Goal: Task Accomplishment & Management: Use online tool/utility

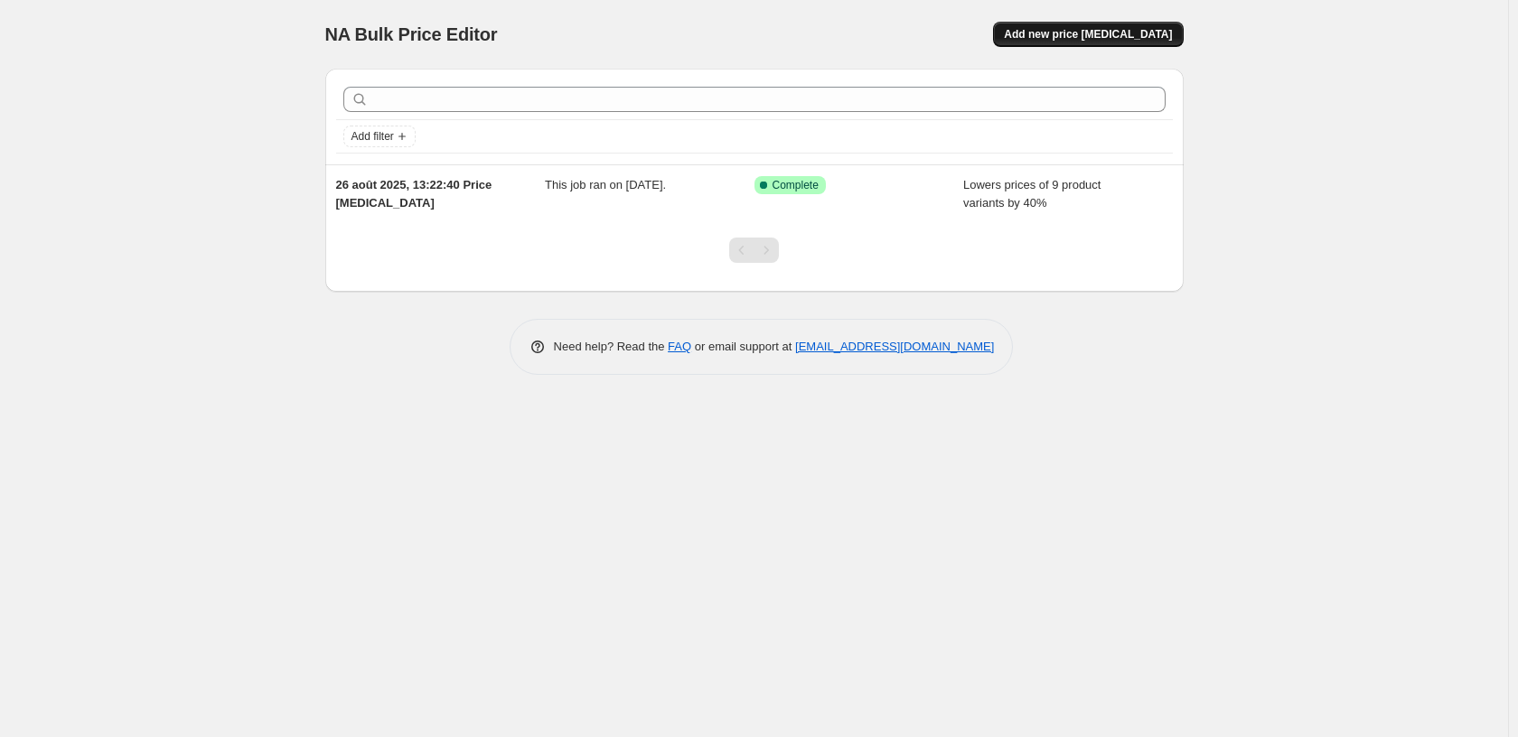
click at [1097, 33] on span "Add new price change job" at bounding box center [1088, 34] width 168 height 14
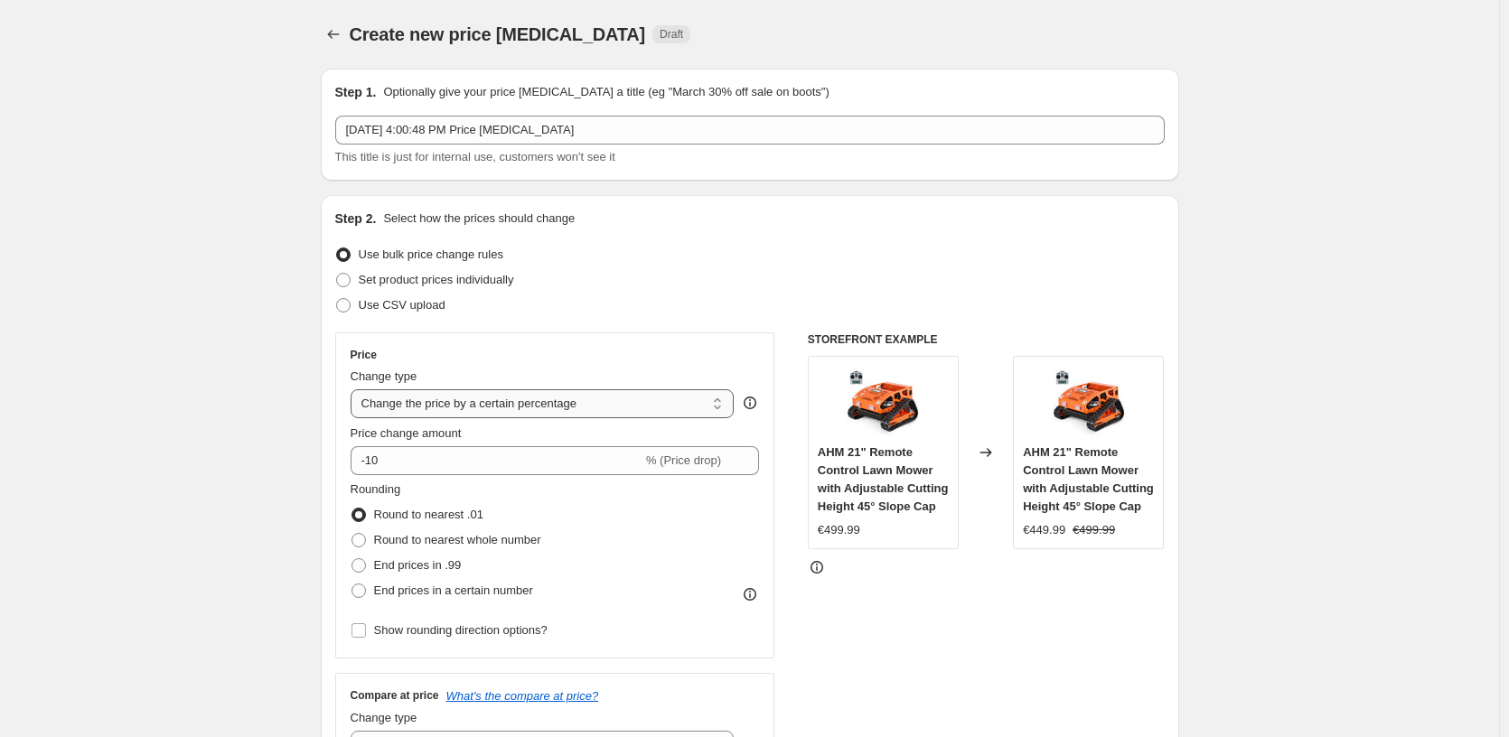
click at [476, 407] on select "Change the price to a certain amount Change the price by a certain amount Chang…" at bounding box center [543, 404] width 384 height 29
select select "to"
click at [354, 390] on select "Change the price to a certain amount Change the price by a certain amount Chang…" at bounding box center [543, 404] width 384 height 29
type input "80.00"
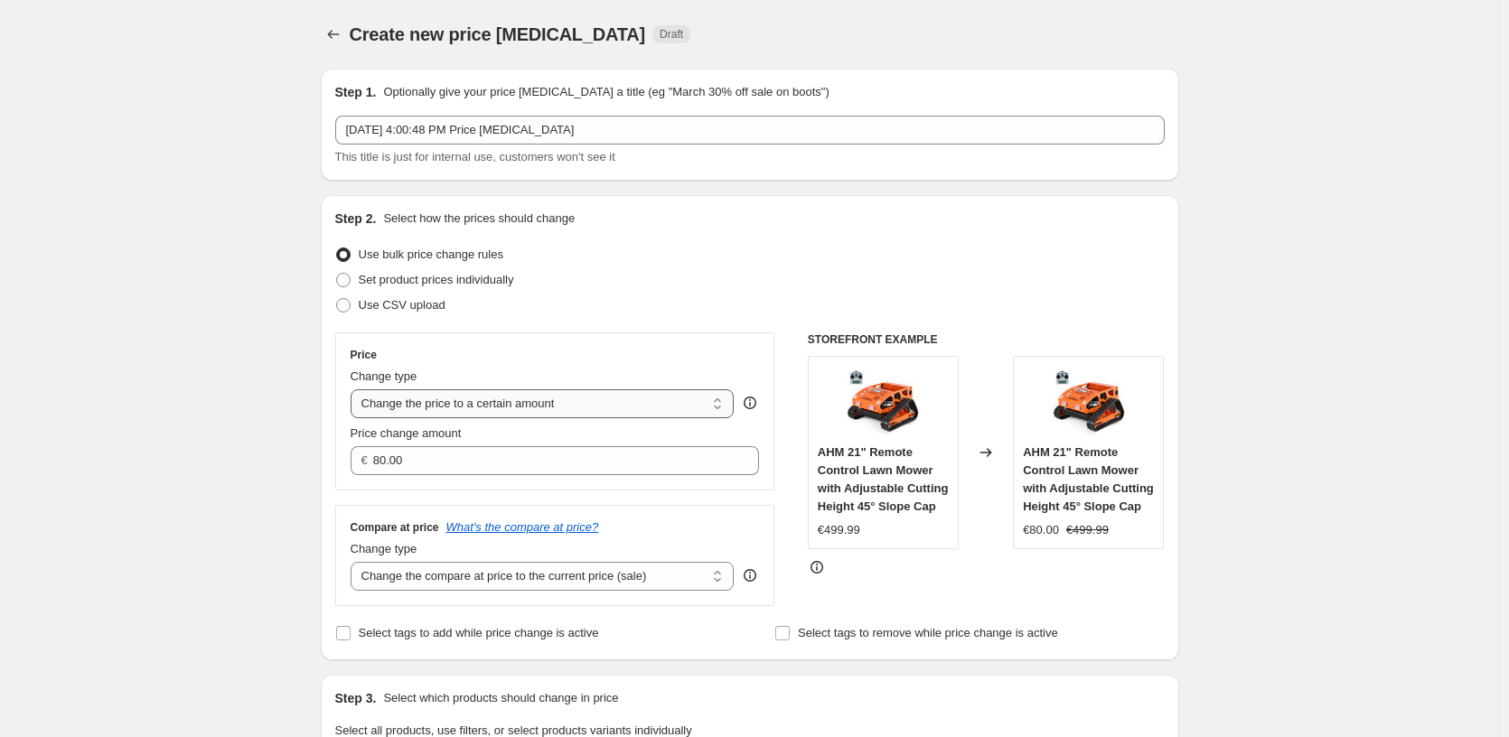
click at [456, 407] on select "Change the price to a certain amount Change the price by a certain amount Chang…" at bounding box center [543, 404] width 384 height 29
select select "percentage"
click at [354, 390] on select "Change the price to a certain amount Change the price by a certain amount Chang…" at bounding box center [543, 404] width 384 height 29
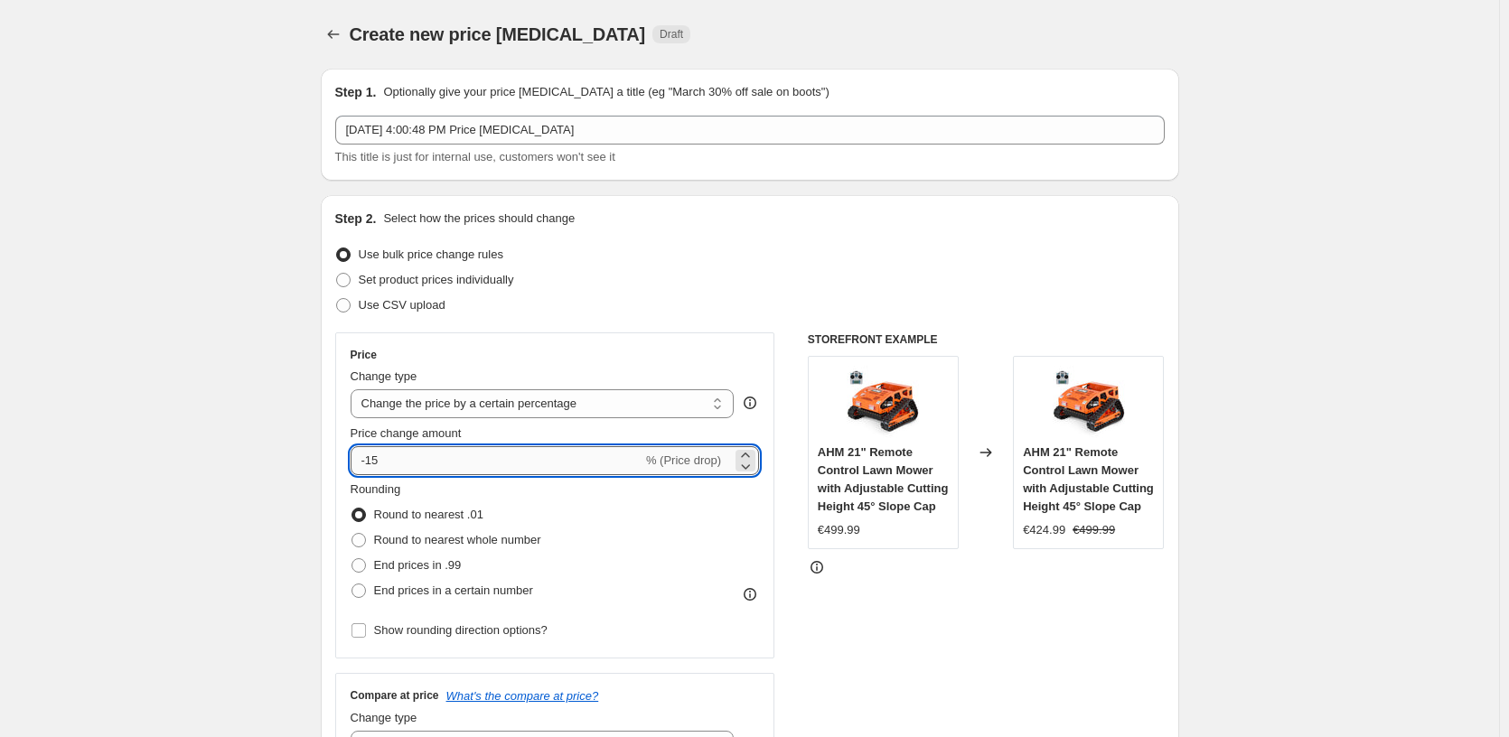
drag, startPoint x: 388, startPoint y: 464, endPoint x: 371, endPoint y: 464, distance: 16.3
click at [371, 464] on input "-15" at bounding box center [497, 460] width 292 height 29
type input "-35"
click at [843, 587] on div "STOREFRONT EXAMPLE AHM 21" Remote Control Lawn Mower with Adjustable Cutting He…" at bounding box center [986, 554] width 357 height 443
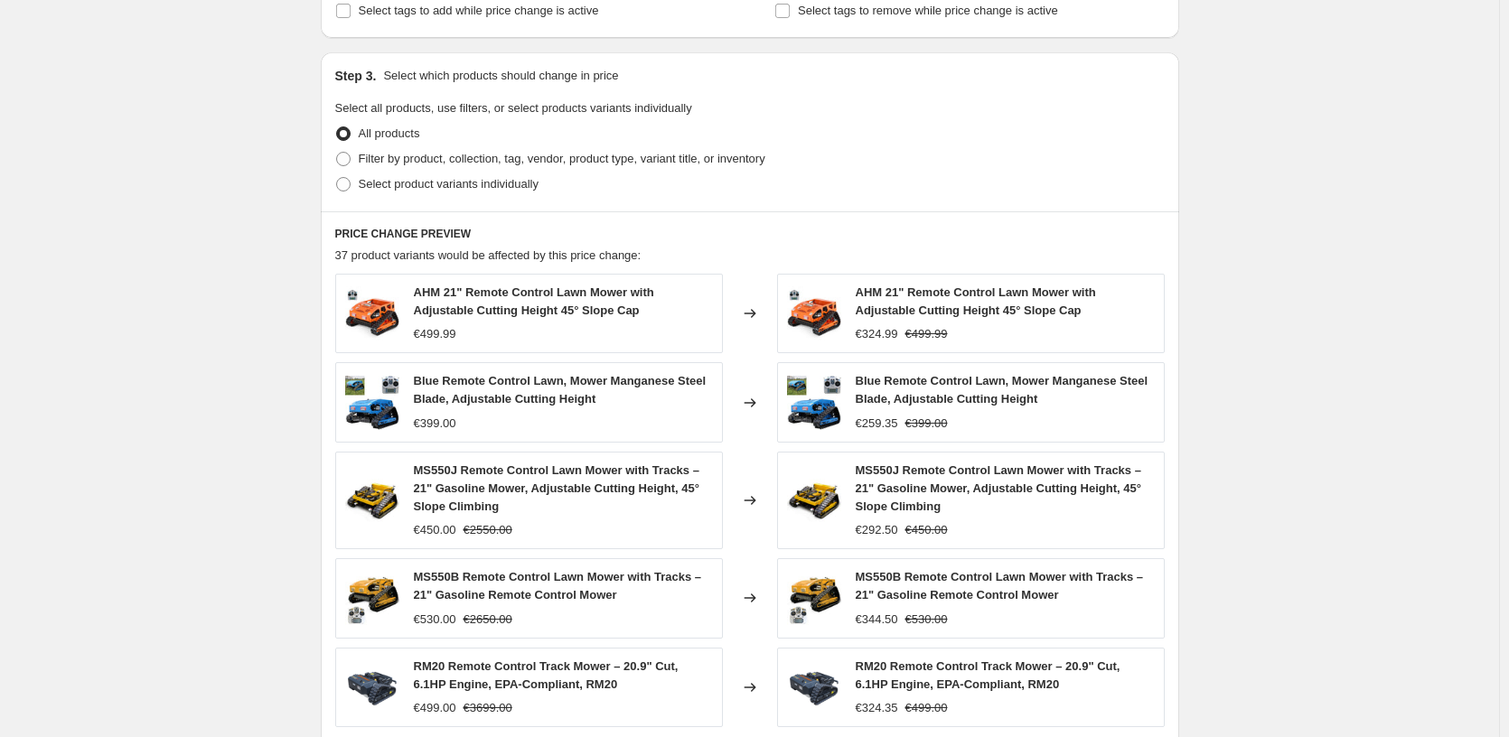
scroll to position [553, 0]
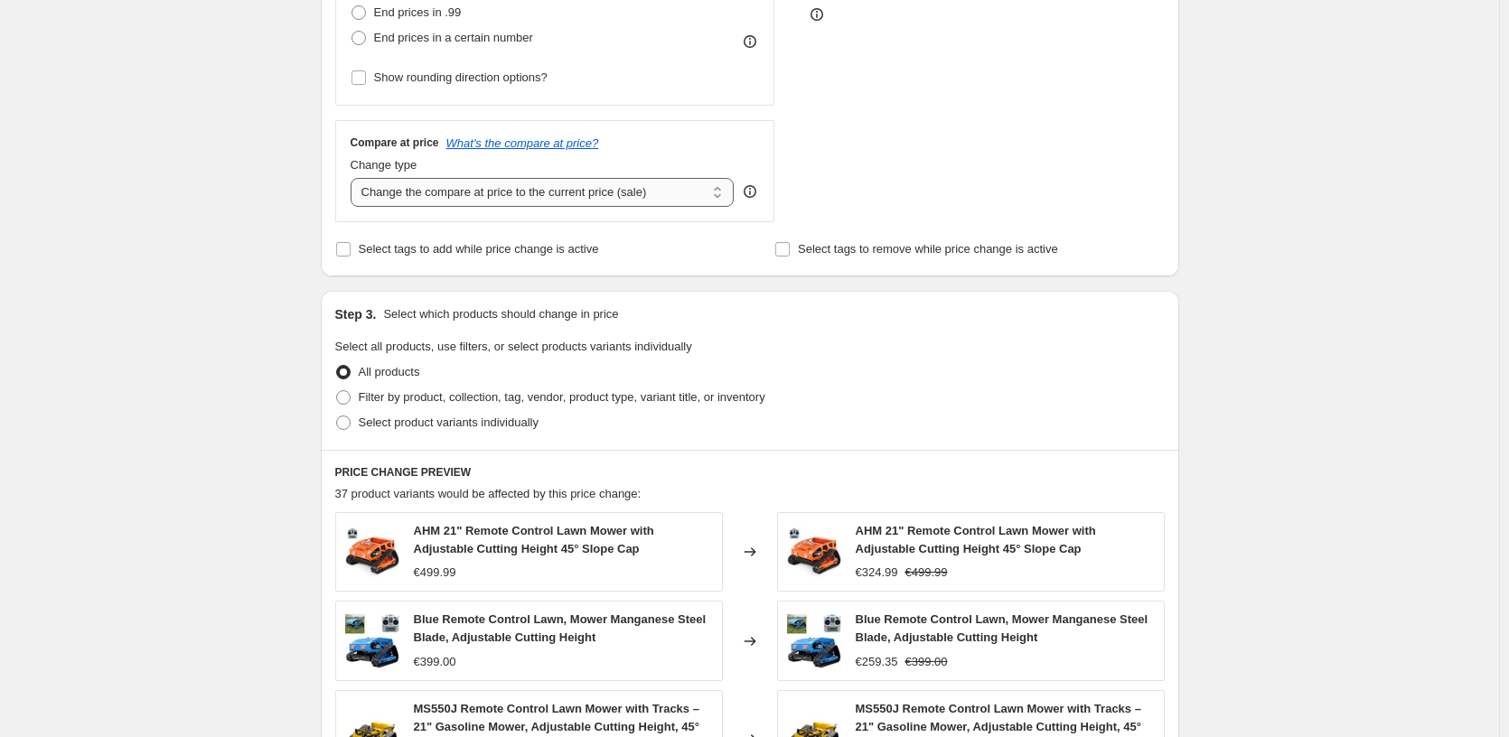
click at [526, 194] on select "Change the compare at price to the current price (sale) Change the compare at p…" at bounding box center [543, 192] width 384 height 29
select select "remove"
click at [354, 178] on select "Change the compare at price to the current price (sale) Change the compare at p…" at bounding box center [543, 192] width 384 height 29
click at [437, 388] on label "Filter by product, collection, tag, vendor, product type, variant title, or inv…" at bounding box center [550, 397] width 430 height 25
click at [337, 390] on input "Filter by product, collection, tag, vendor, product type, variant title, or inv…" at bounding box center [336, 390] width 1 height 1
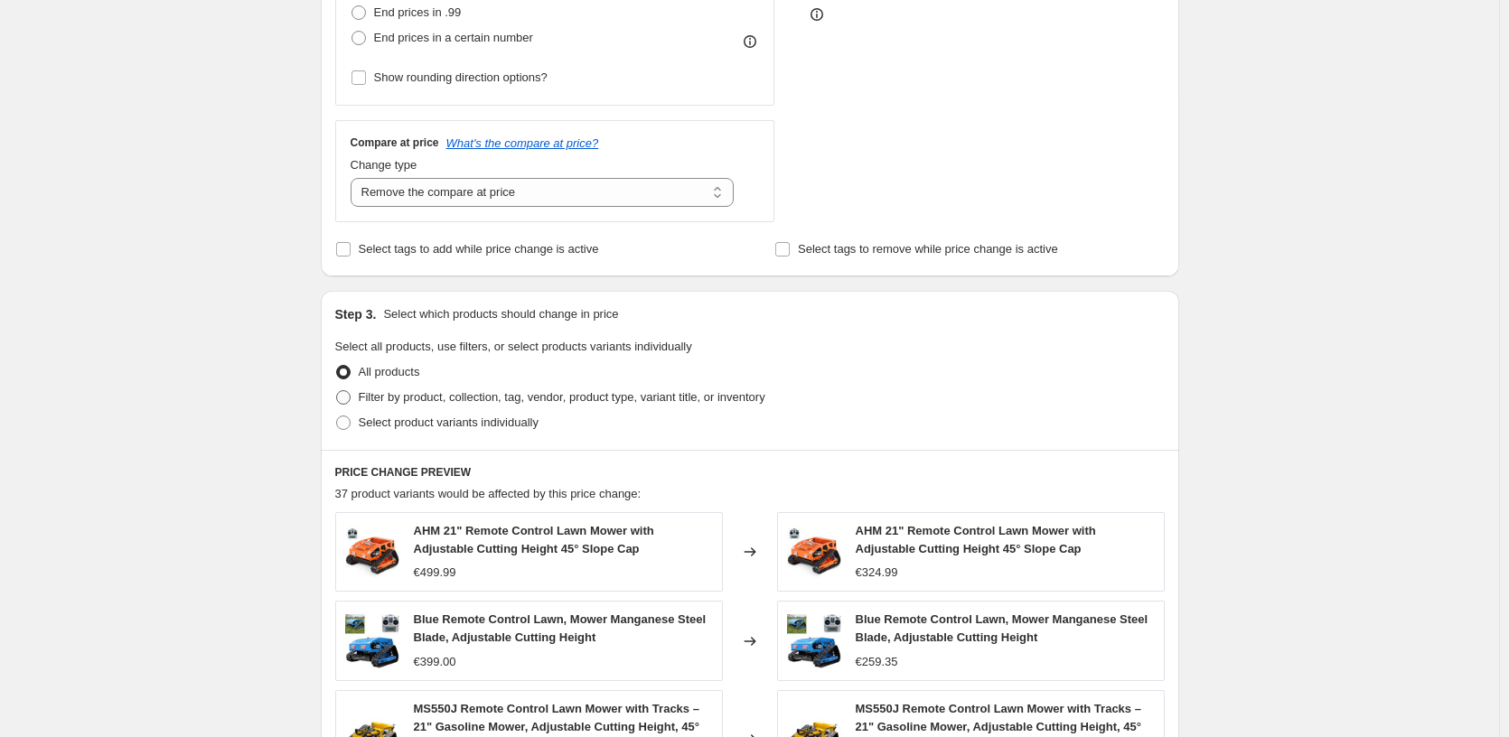
radio input "true"
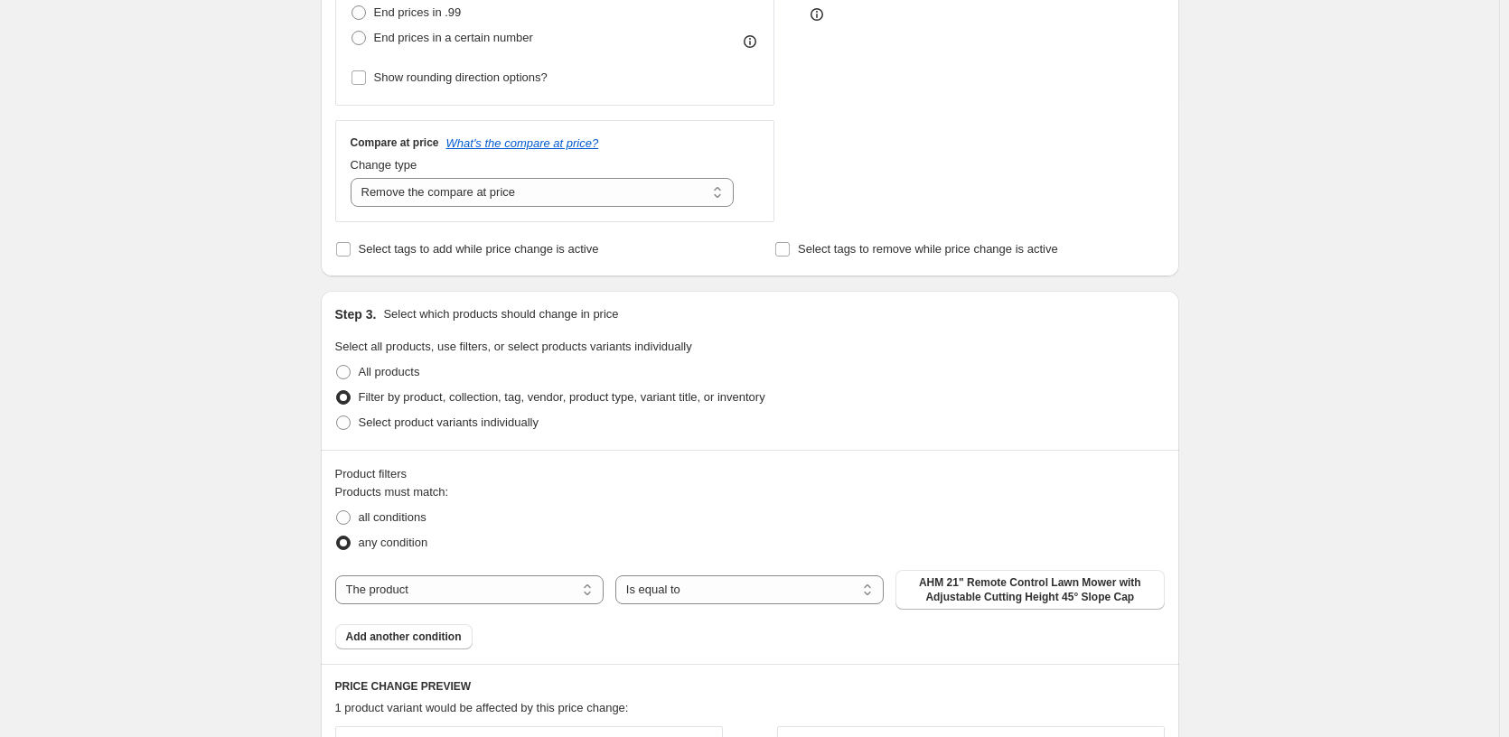
click at [525, 609] on div "The product The product's collection The product's tag The product's vendor The…" at bounding box center [750, 590] width 830 height 40
click at [525, 580] on select "The product The product's collection The product's tag The product's vendor The…" at bounding box center [469, 590] width 268 height 29
select select "vendor"
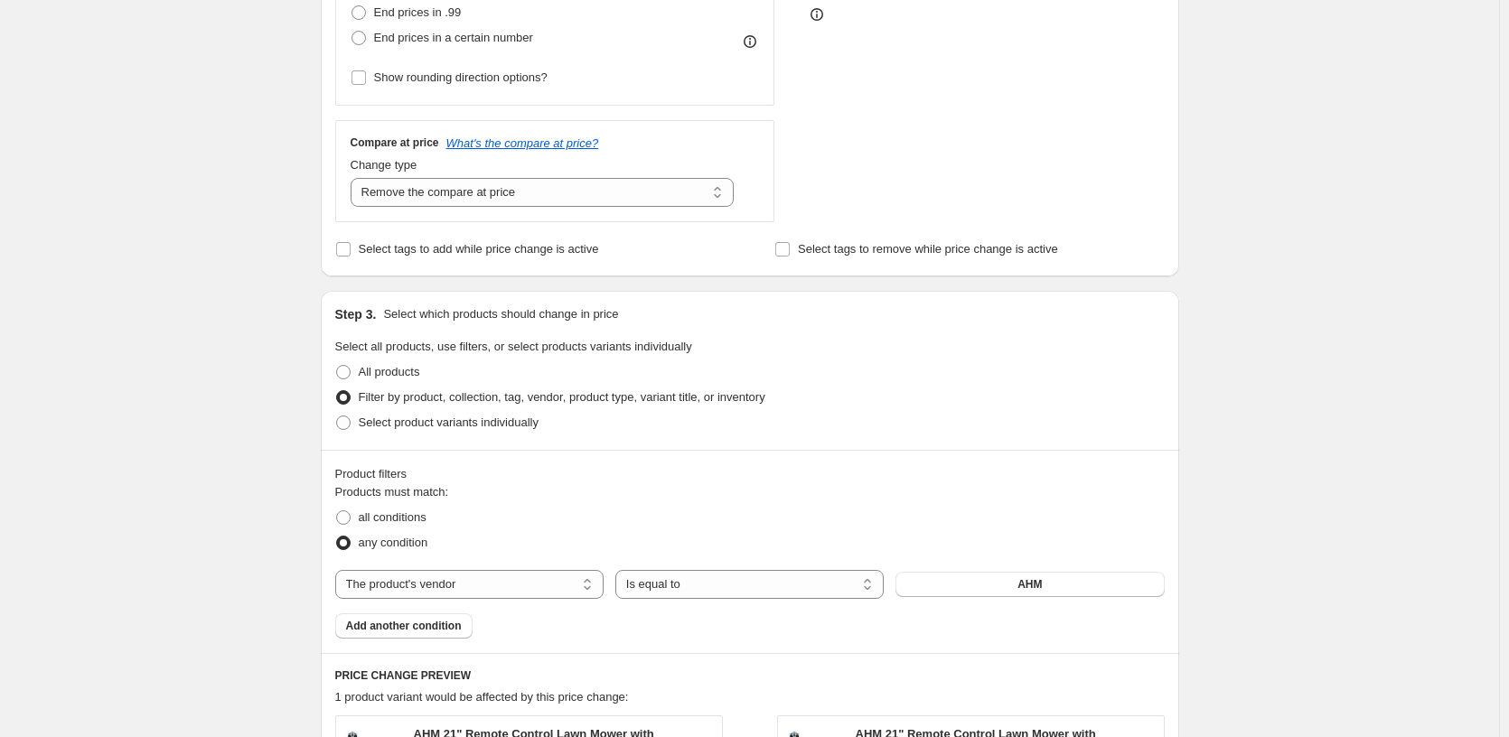
click at [1007, 581] on button "AHM" at bounding box center [1030, 584] width 268 height 25
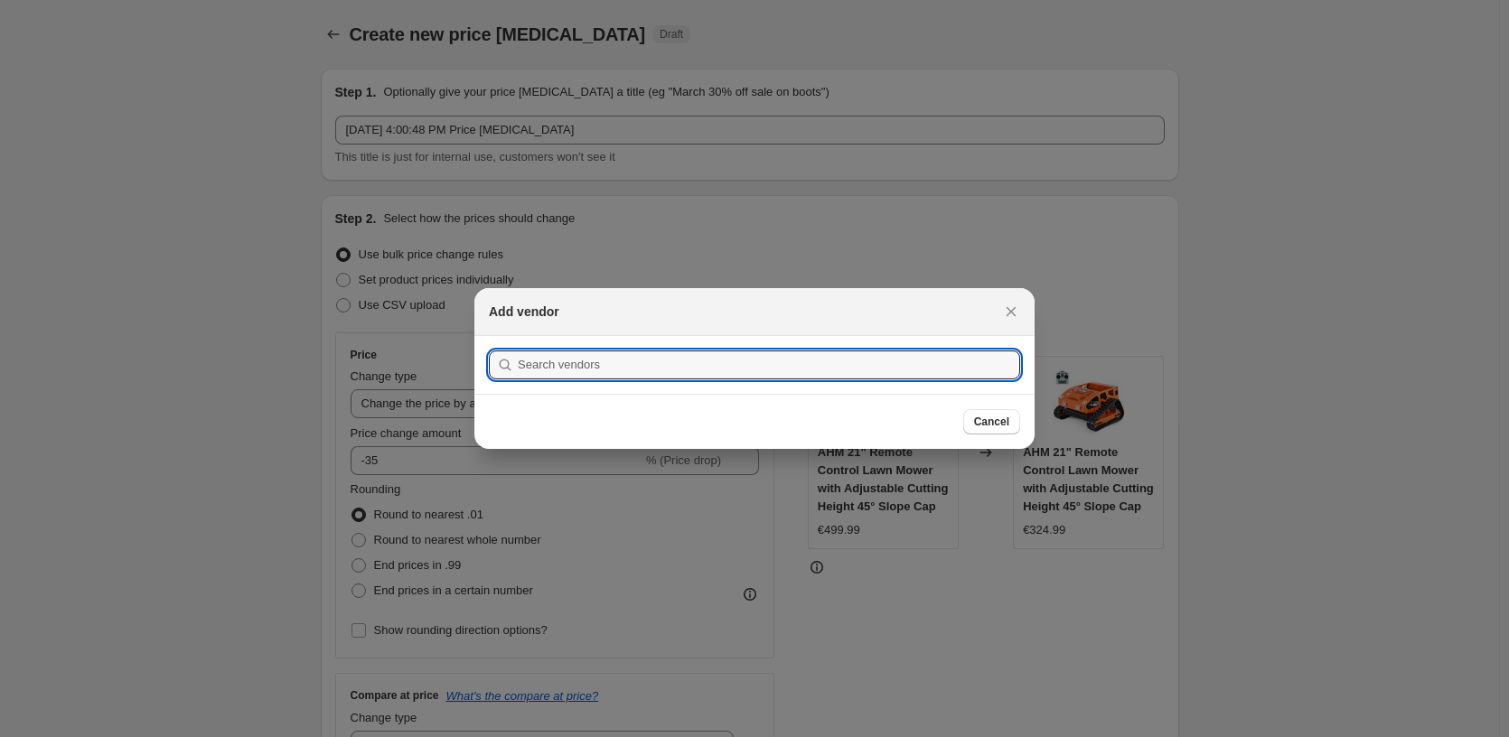
scroll to position [0, 0]
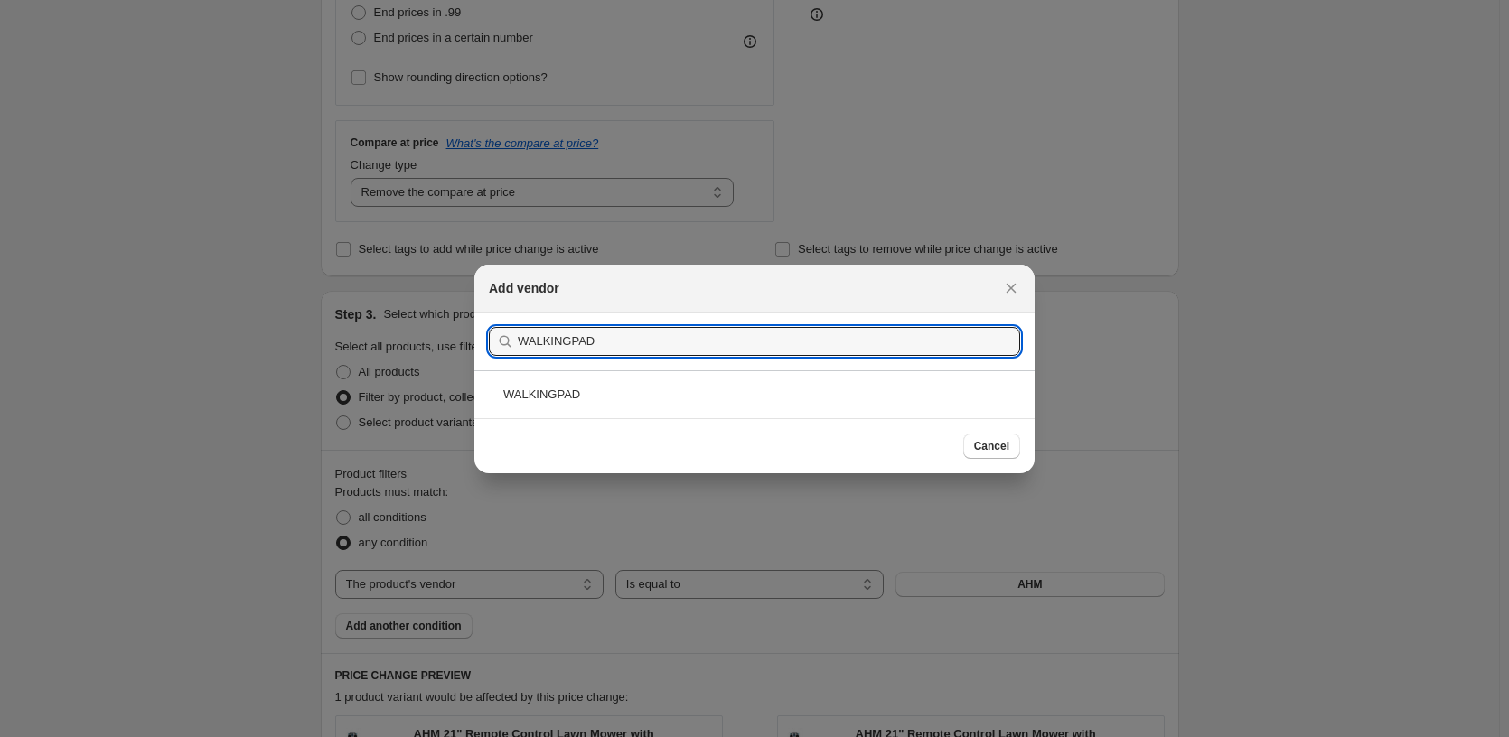
type input "WALKINGPAD"
click at [701, 404] on div "WALKINGPAD" at bounding box center [754, 395] width 560 height 48
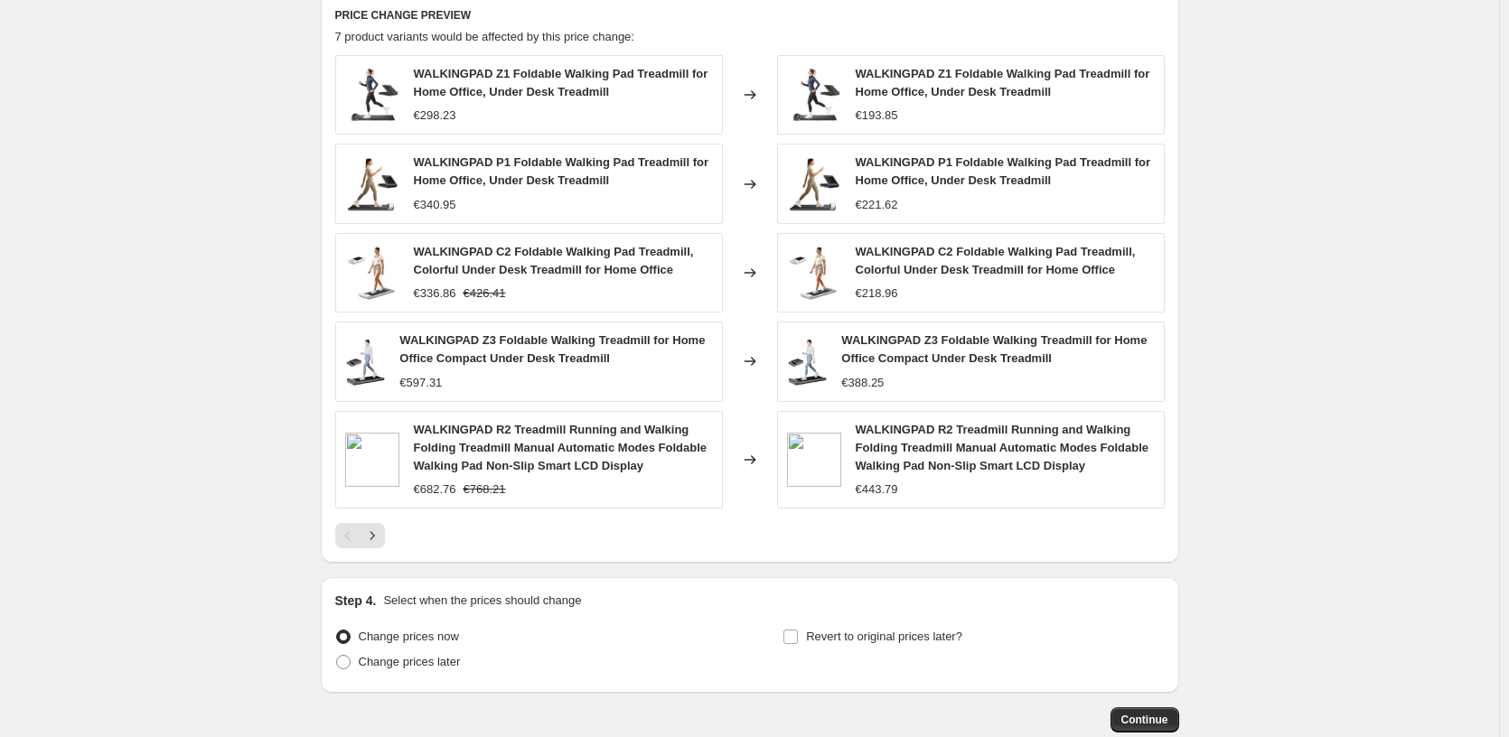
scroll to position [1216, 0]
click at [1175, 716] on button "Continue" at bounding box center [1145, 718] width 69 height 25
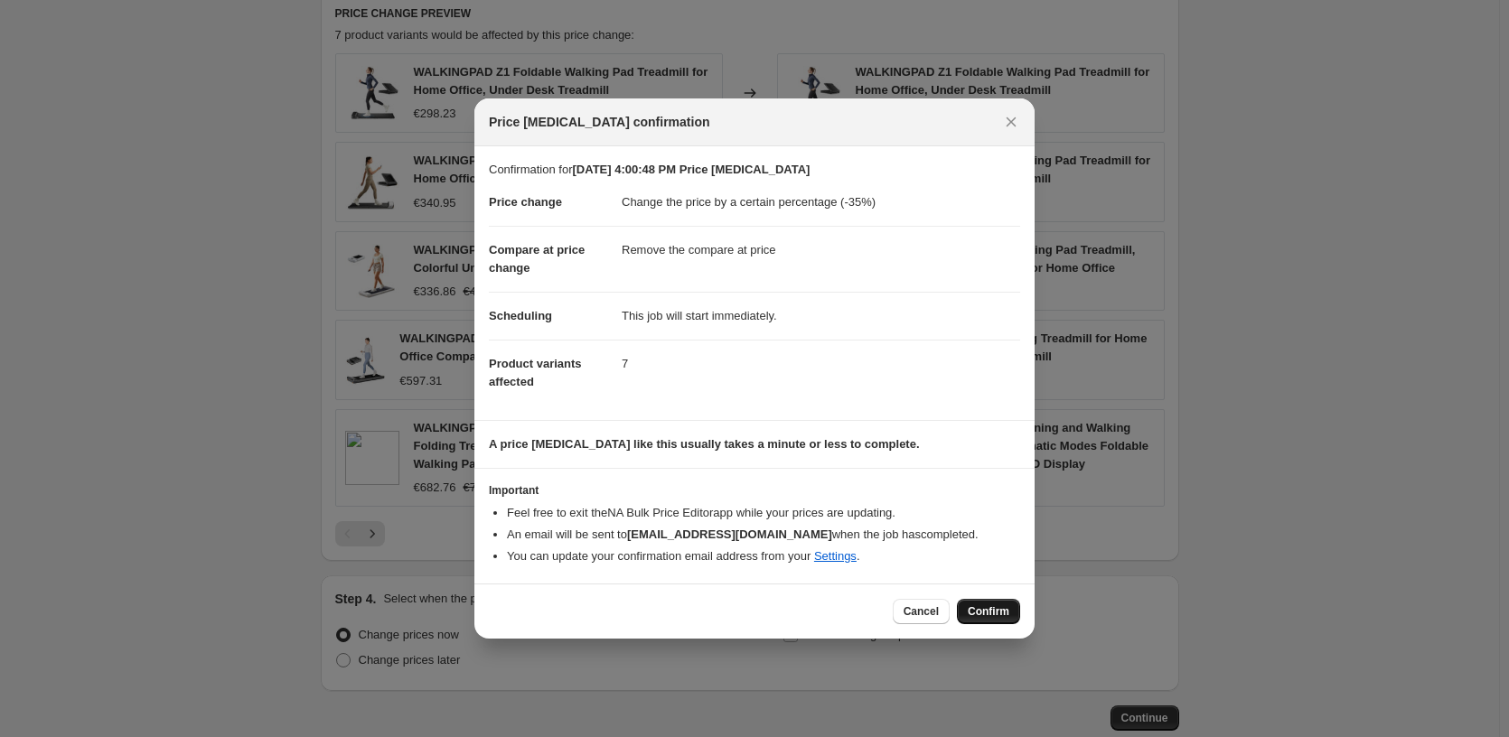
click at [993, 623] on button "Confirm" at bounding box center [988, 611] width 63 height 25
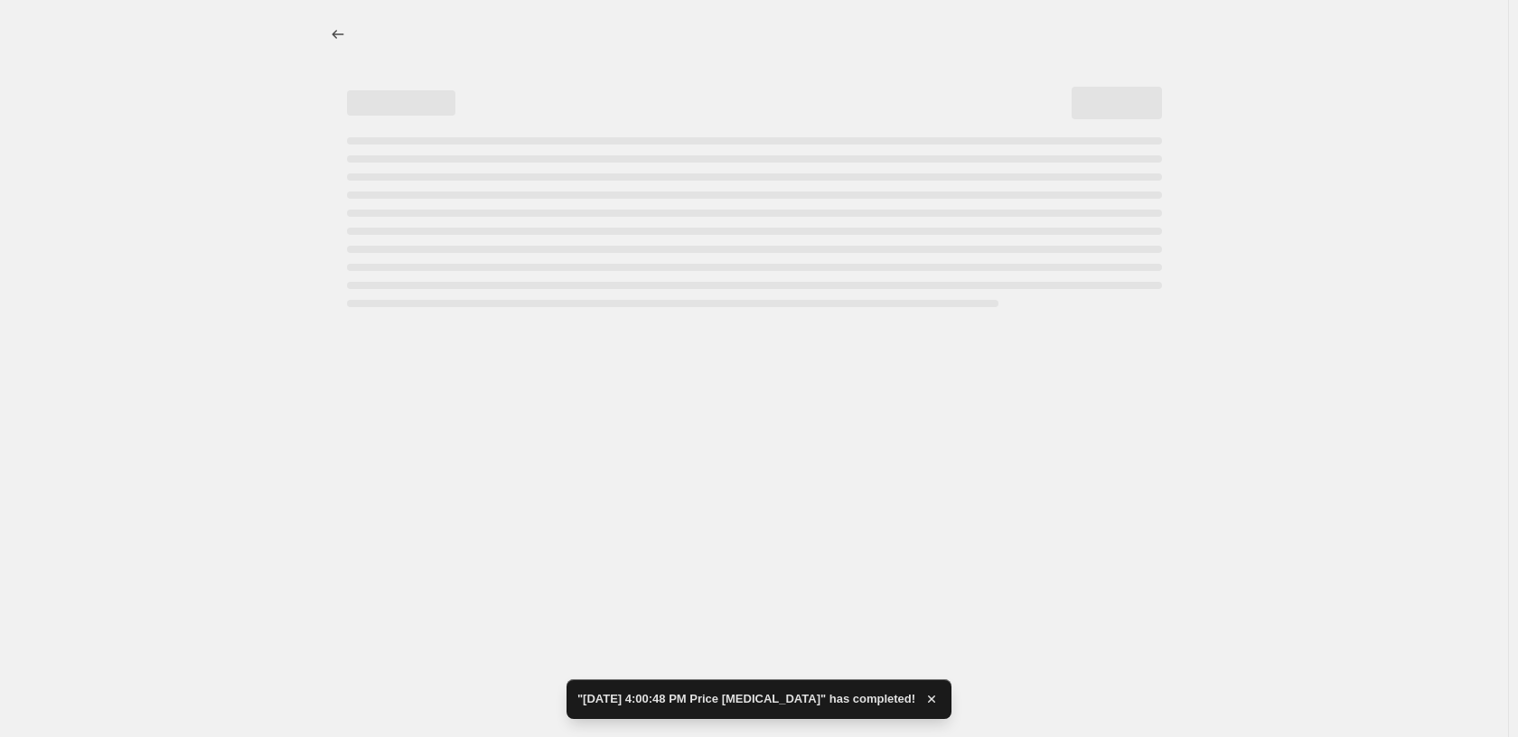
select select "percentage"
select select "remove"
select select "vendor"
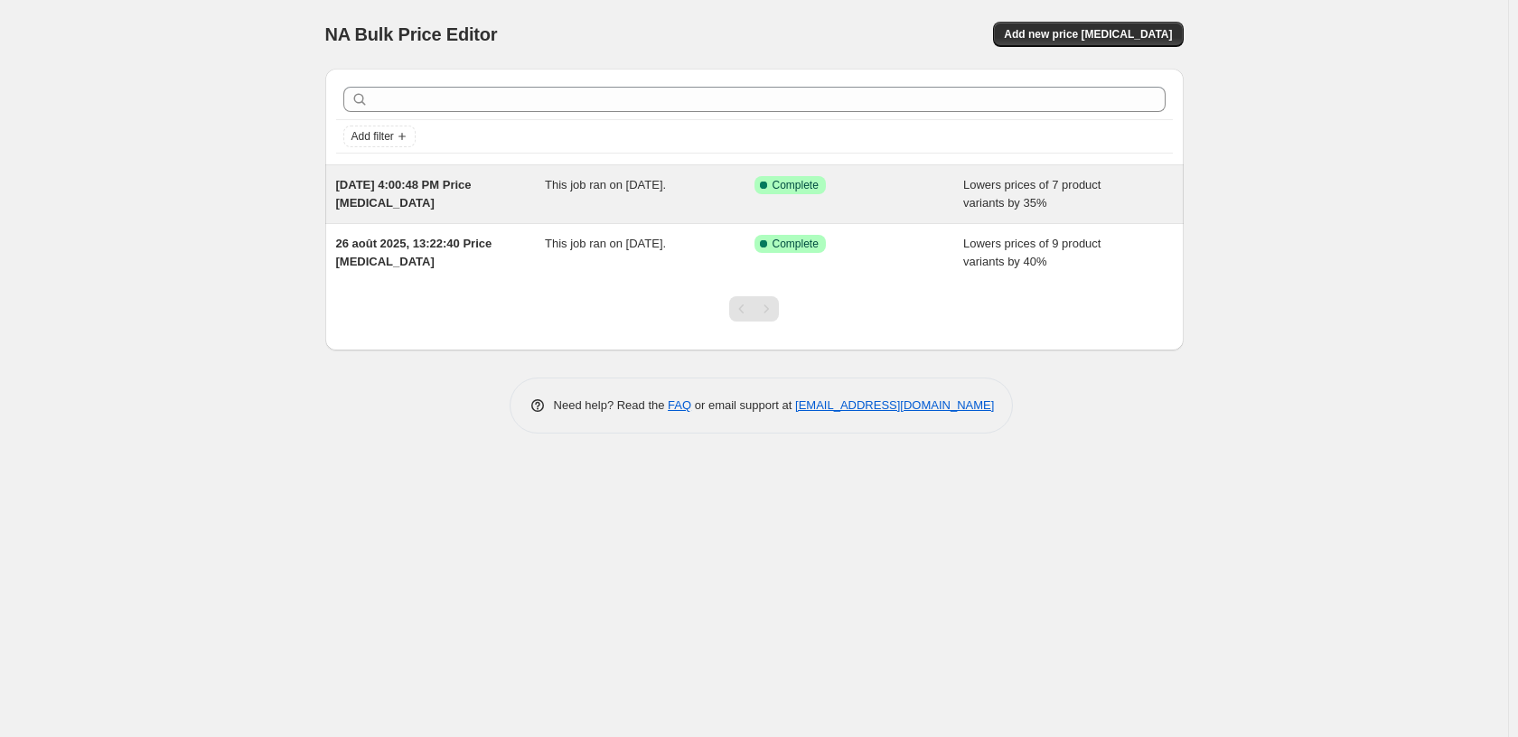
click at [957, 201] on div "Success Complete Complete" at bounding box center [860, 194] width 210 height 36
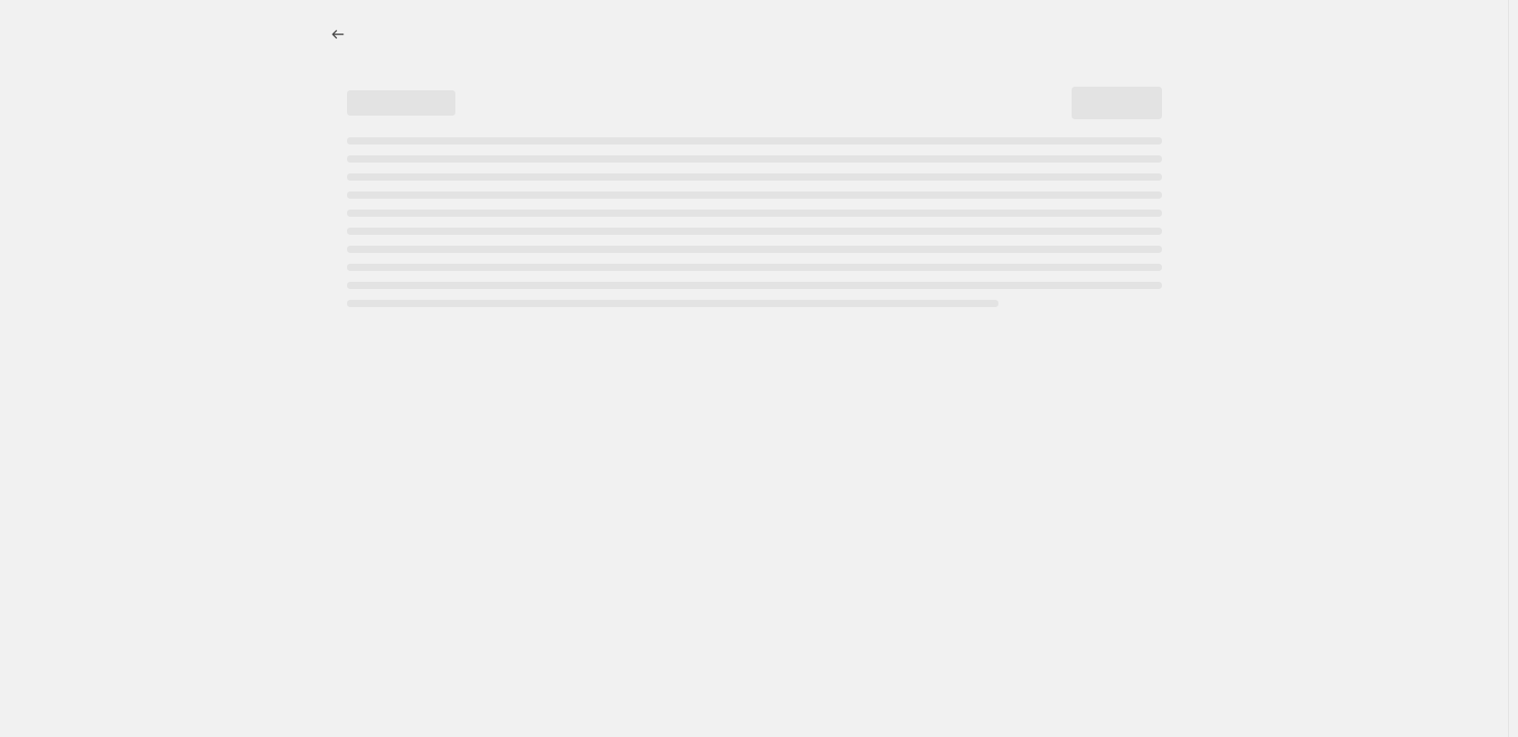
select select "percentage"
select select "remove"
select select "vendor"
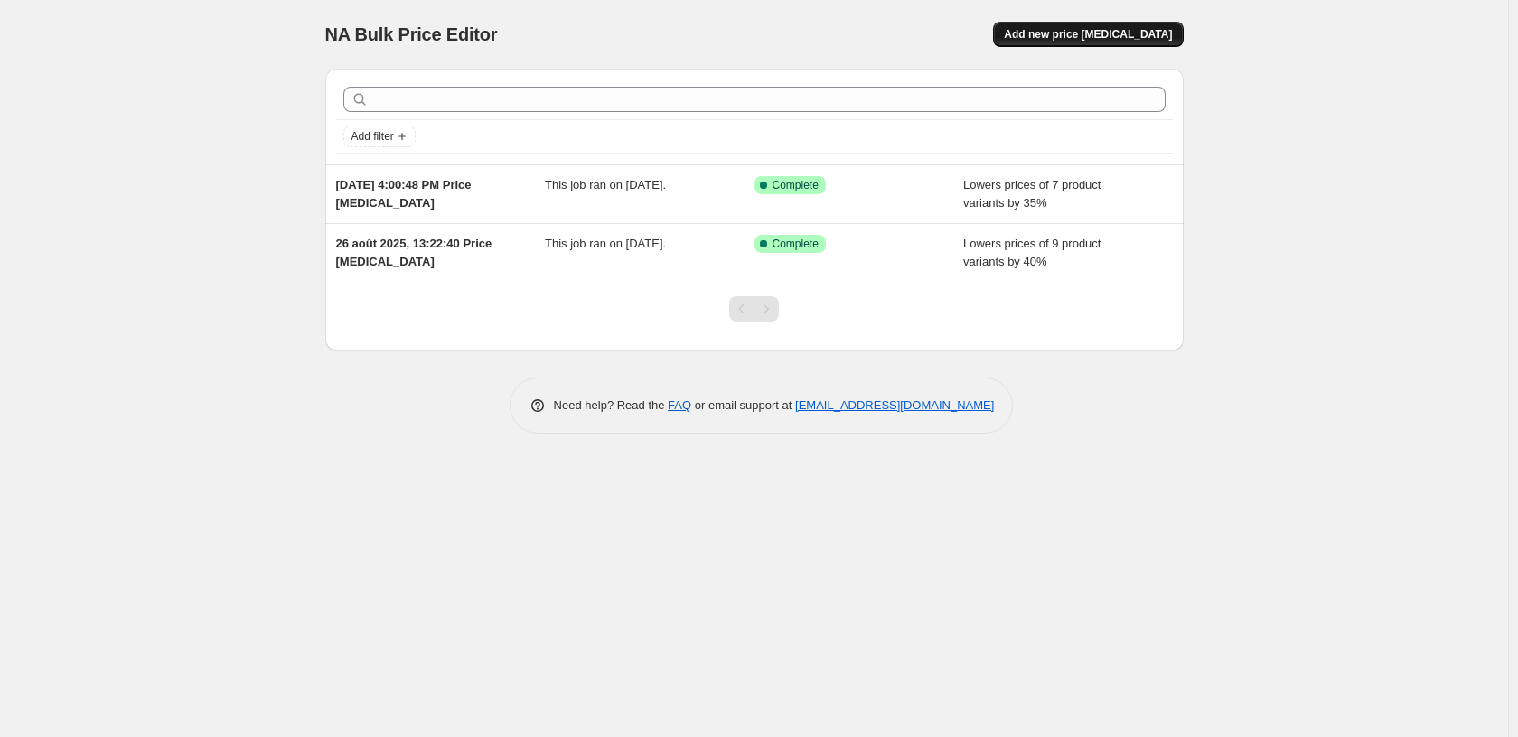
click at [1113, 38] on span "Add new price change job" at bounding box center [1088, 34] width 168 height 14
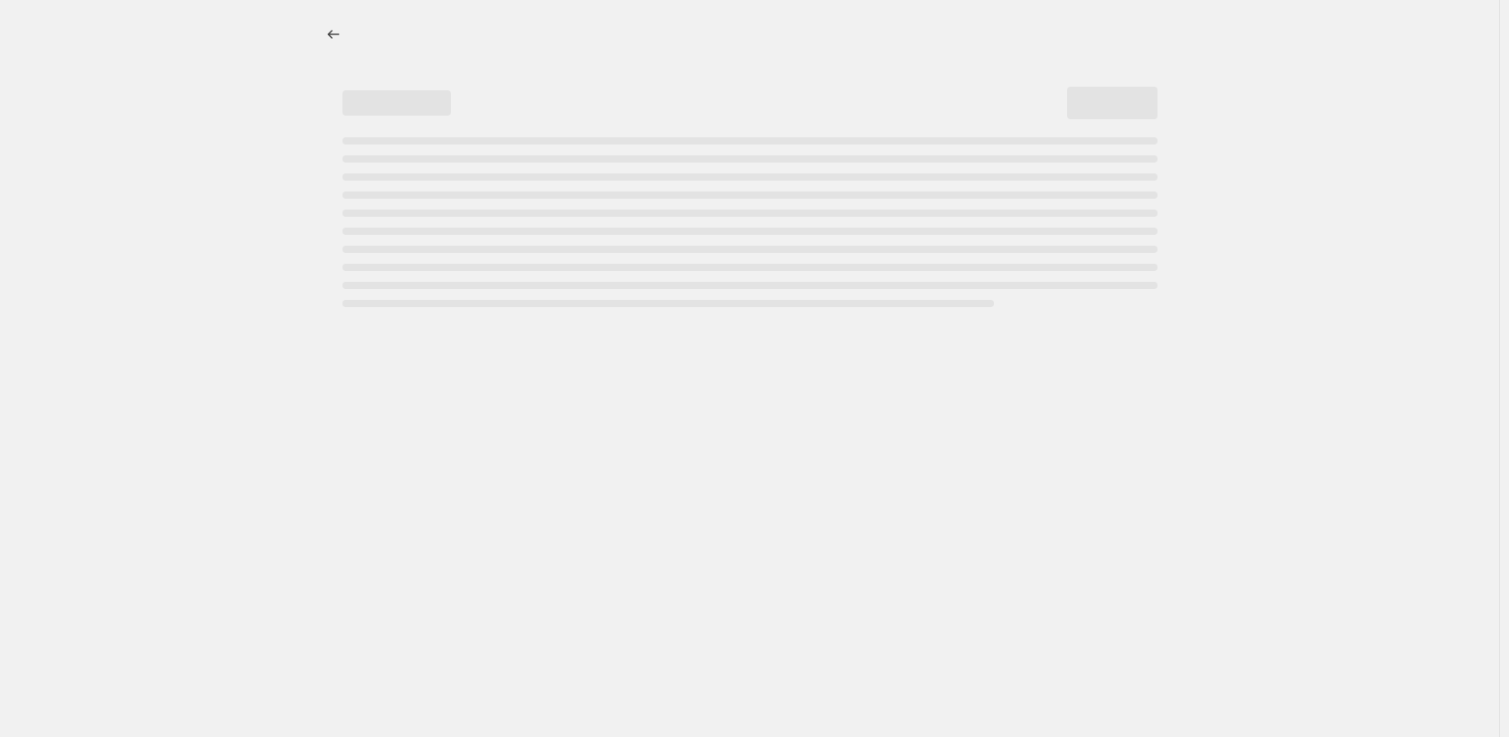
select select "percentage"
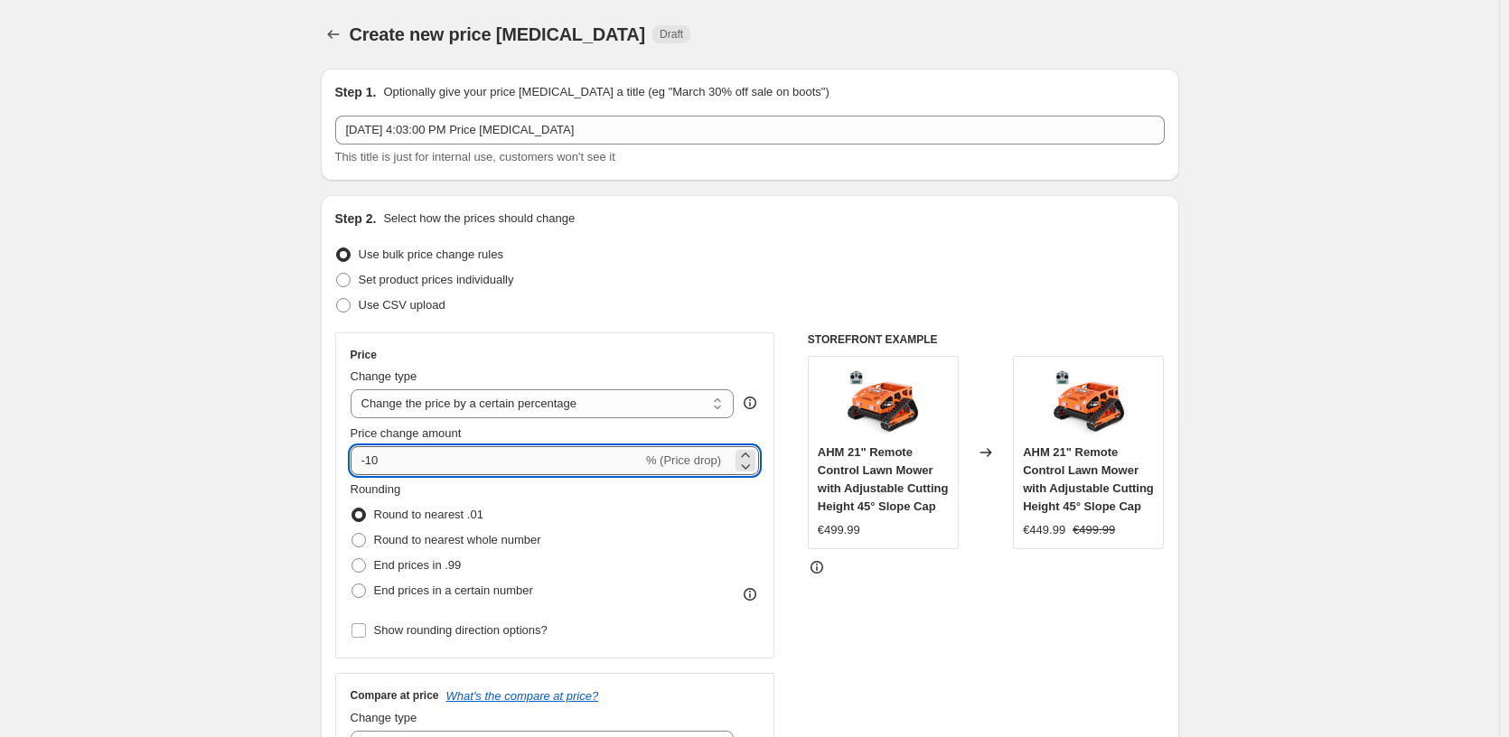
drag, startPoint x: 385, startPoint y: 463, endPoint x: 373, endPoint y: 465, distance: 11.9
click at [373, 465] on input "-10" at bounding box center [497, 460] width 292 height 29
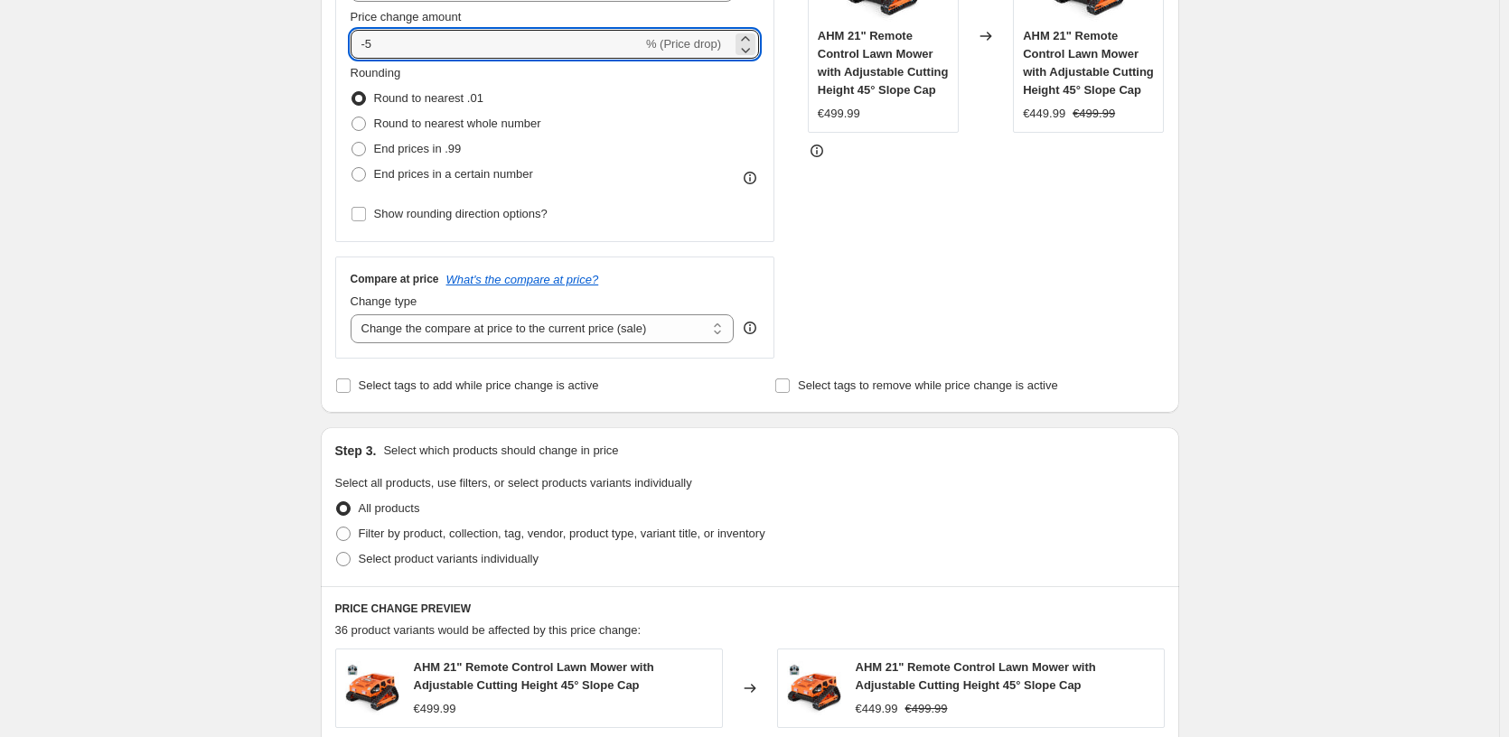
scroll to position [455, 0]
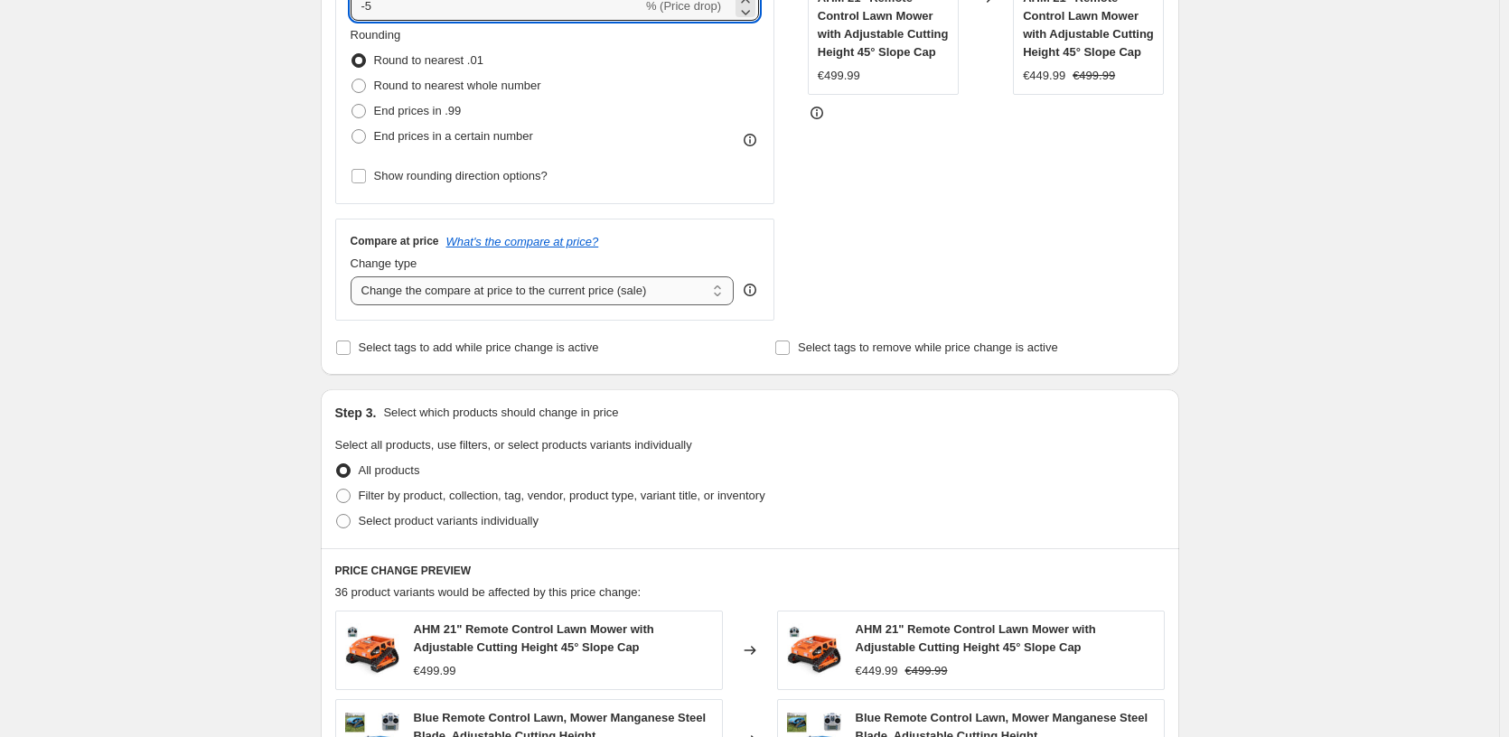
type input "-5"
click at [524, 296] on select "Change the compare at price to the current price (sale) Change the compare at p…" at bounding box center [543, 291] width 384 height 29
select select "remove"
click at [354, 277] on select "Change the compare at price to the current price (sale) Change the compare at p…" at bounding box center [543, 291] width 384 height 29
click at [437, 493] on span "Filter by product, collection, tag, vendor, product type, variant title, or inv…" at bounding box center [562, 496] width 407 height 14
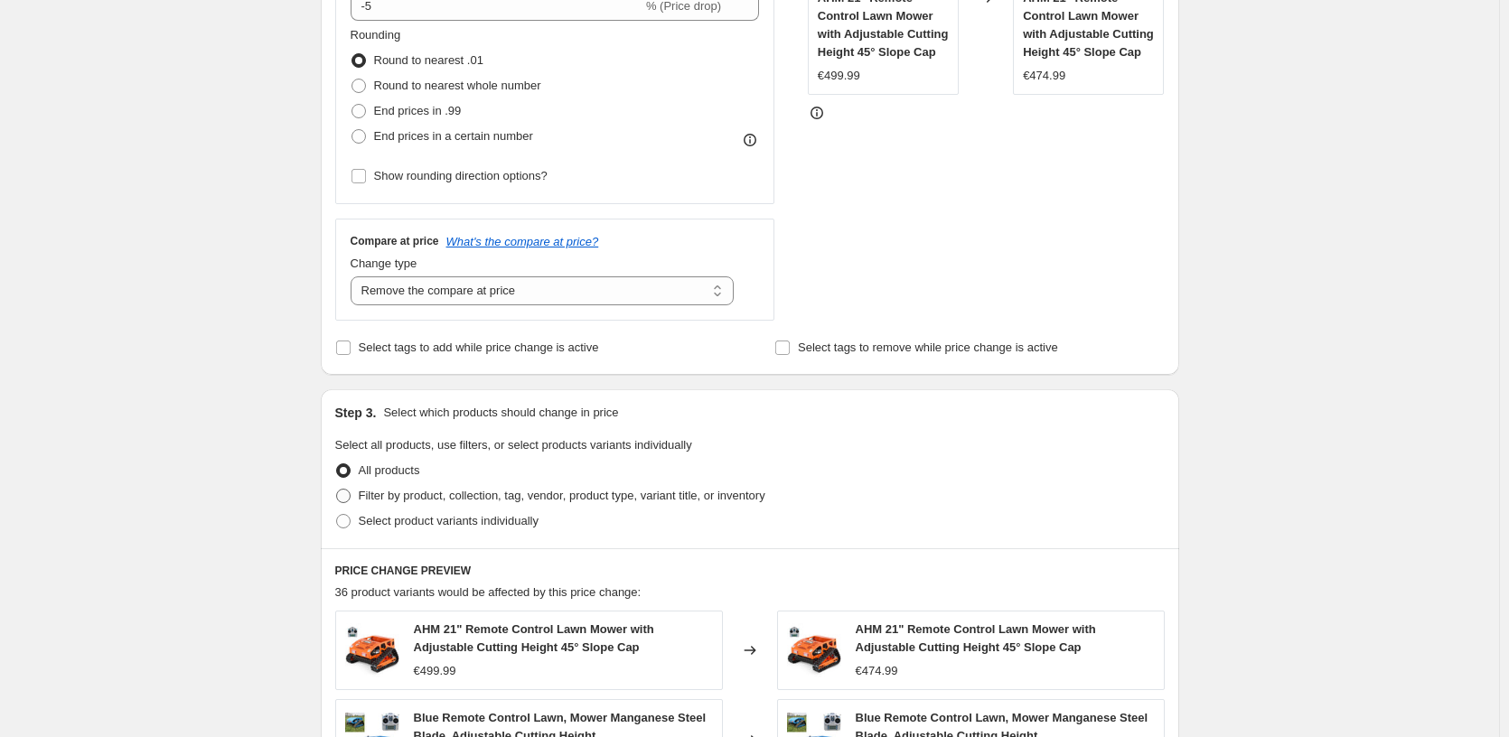
click at [337, 490] on input "Filter by product, collection, tag, vendor, product type, variant title, or inv…" at bounding box center [336, 489] width 1 height 1
radio input "true"
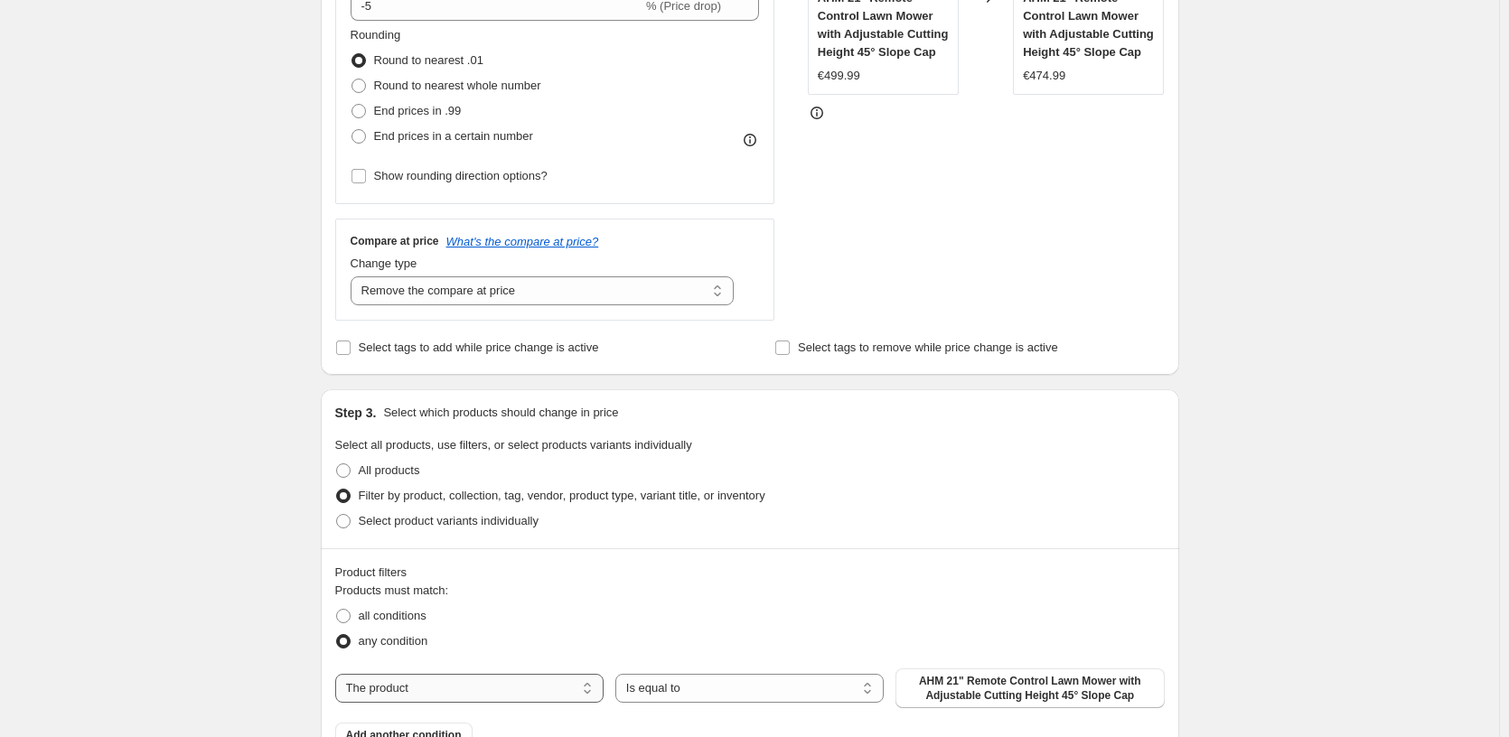
click at [498, 699] on select "The product The product's collection The product's tag The product's vendor The…" at bounding box center [469, 688] width 268 height 29
select select "vendor"
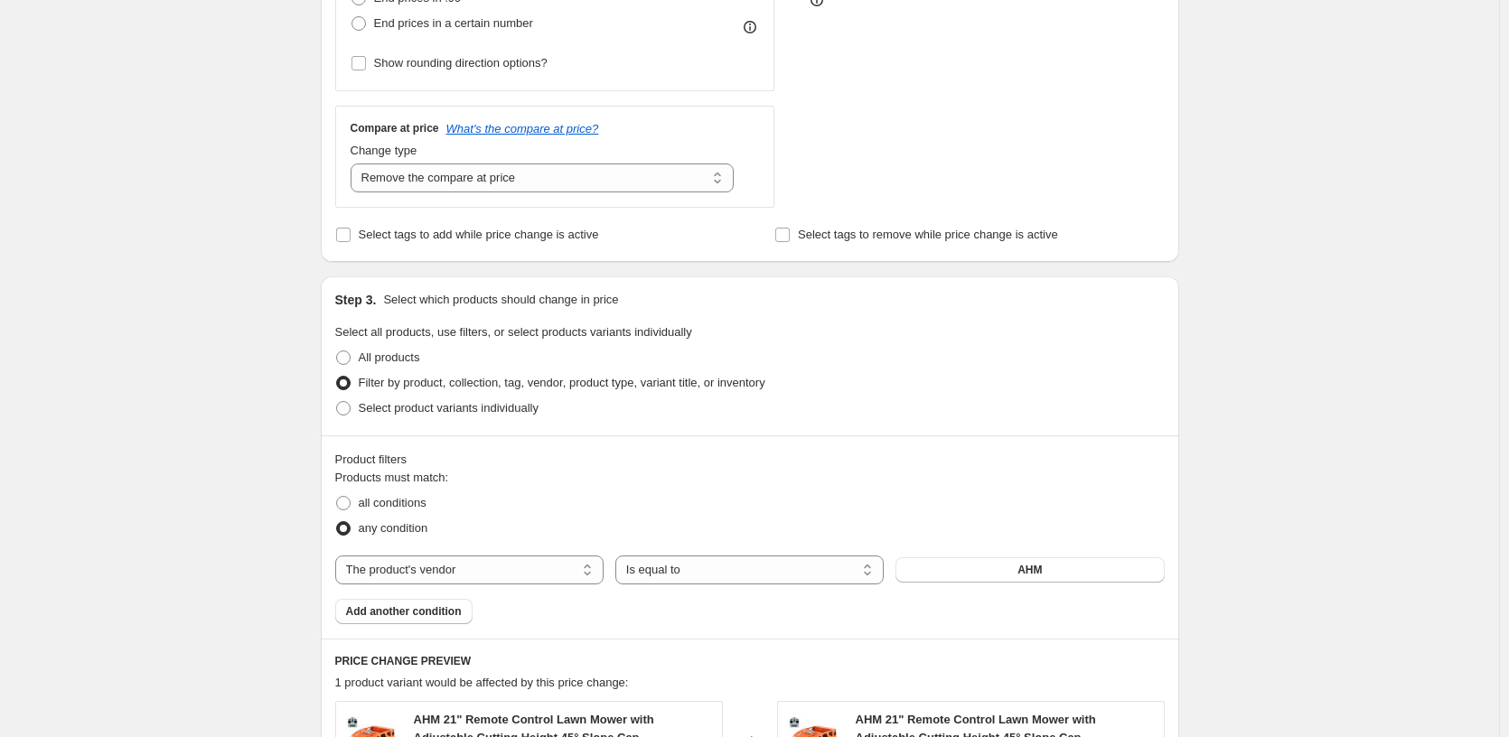
scroll to position [657, 0]
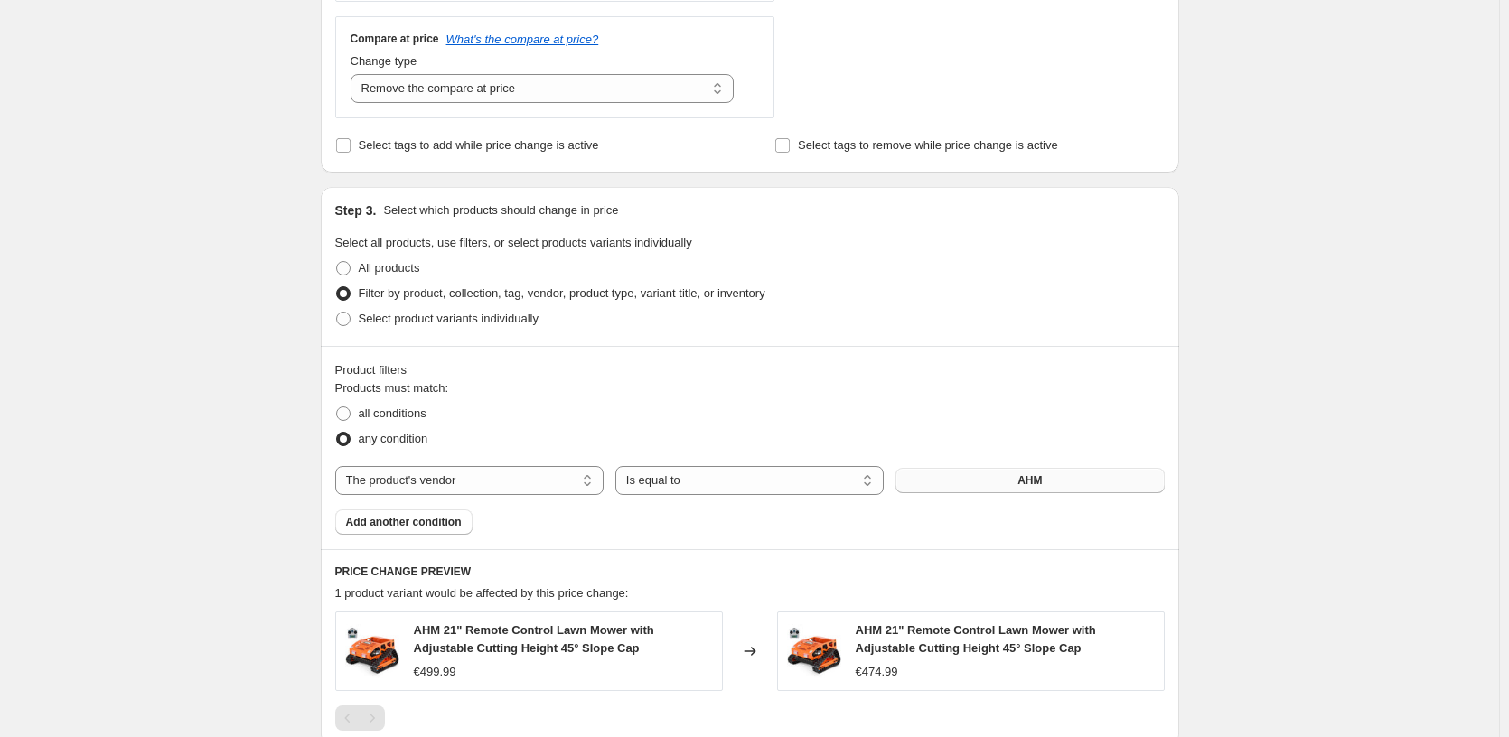
click at [966, 480] on button "AHM" at bounding box center [1030, 480] width 268 height 25
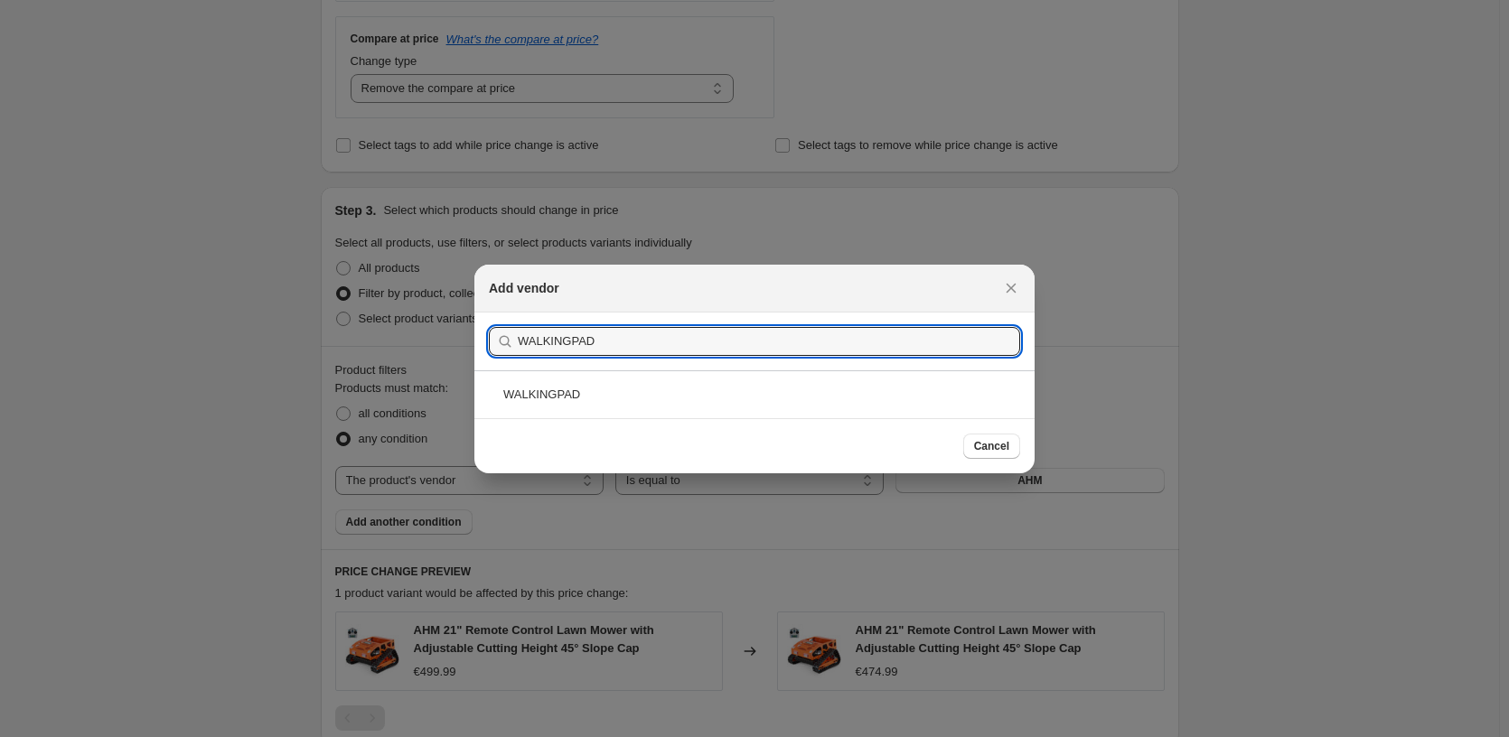
type input "WALKINGPAD"
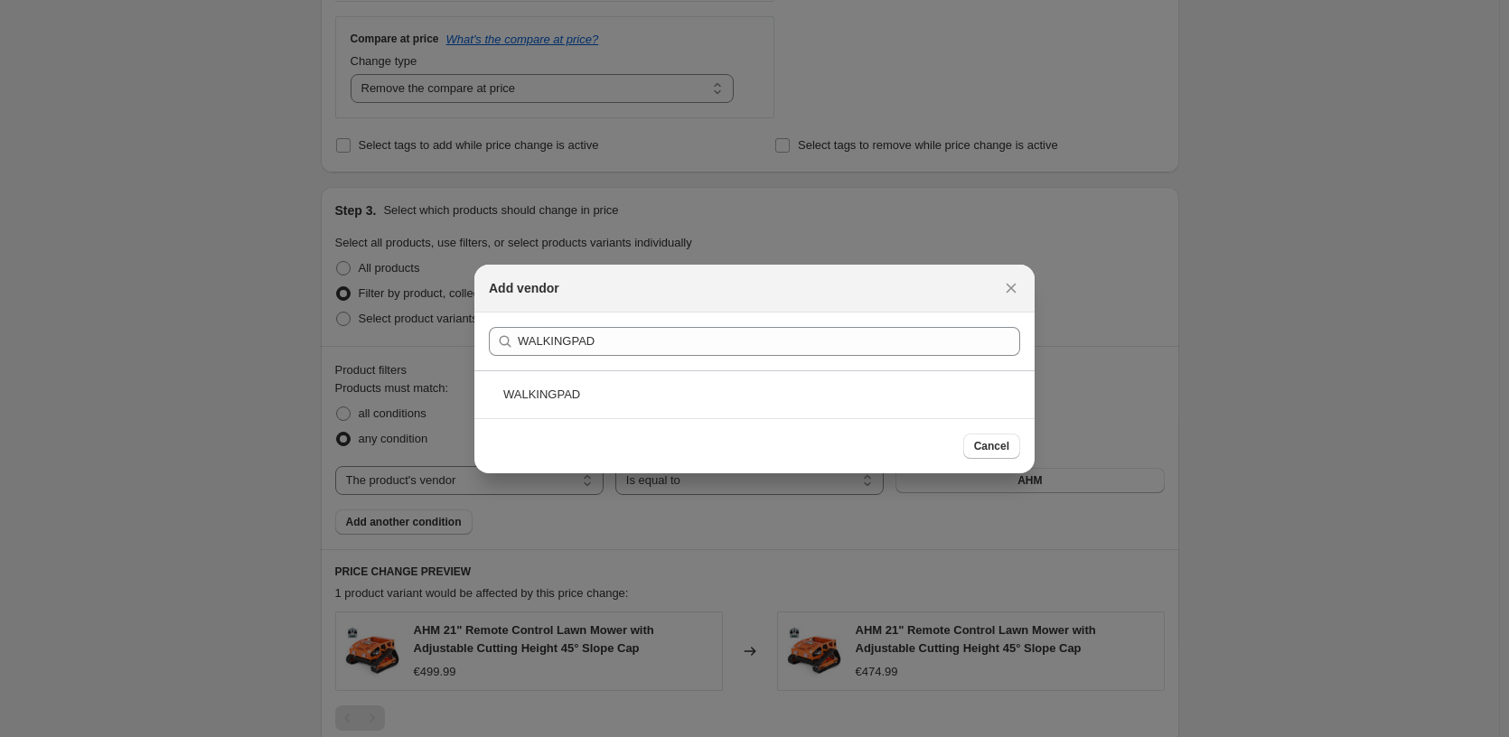
click at [640, 378] on div "WALKINGPAD" at bounding box center [754, 395] width 560 height 48
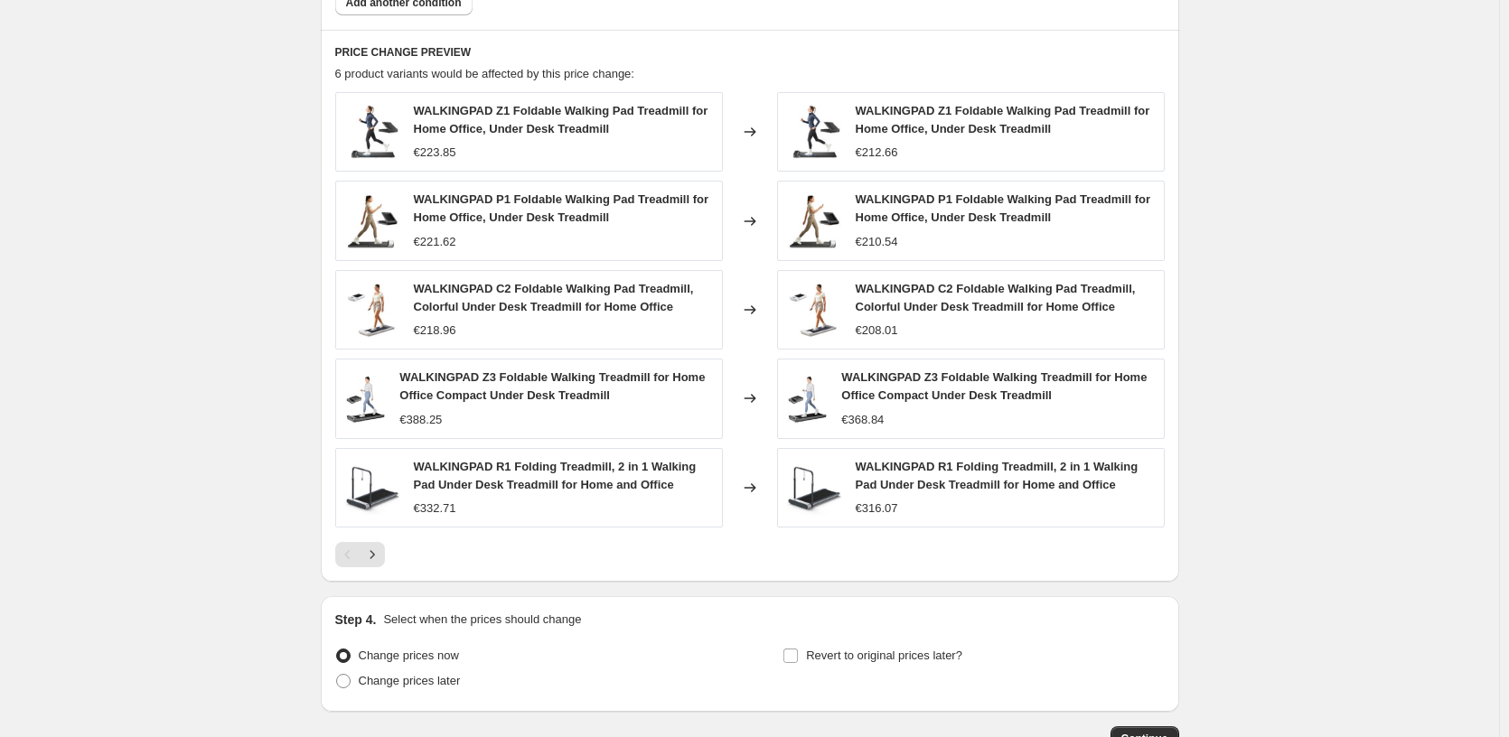
scroll to position [1221, 0]
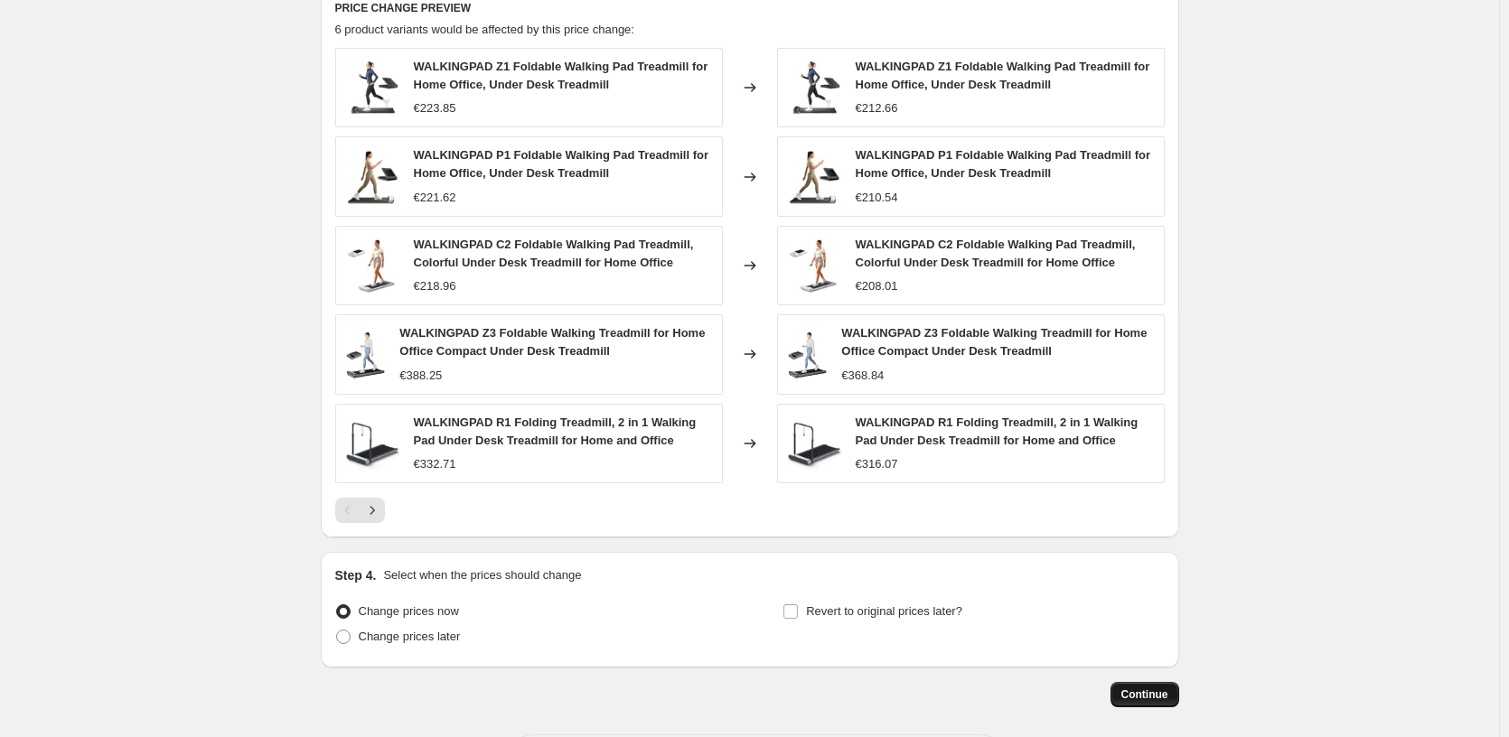
click at [1165, 689] on span "Continue" at bounding box center [1145, 695] width 47 height 14
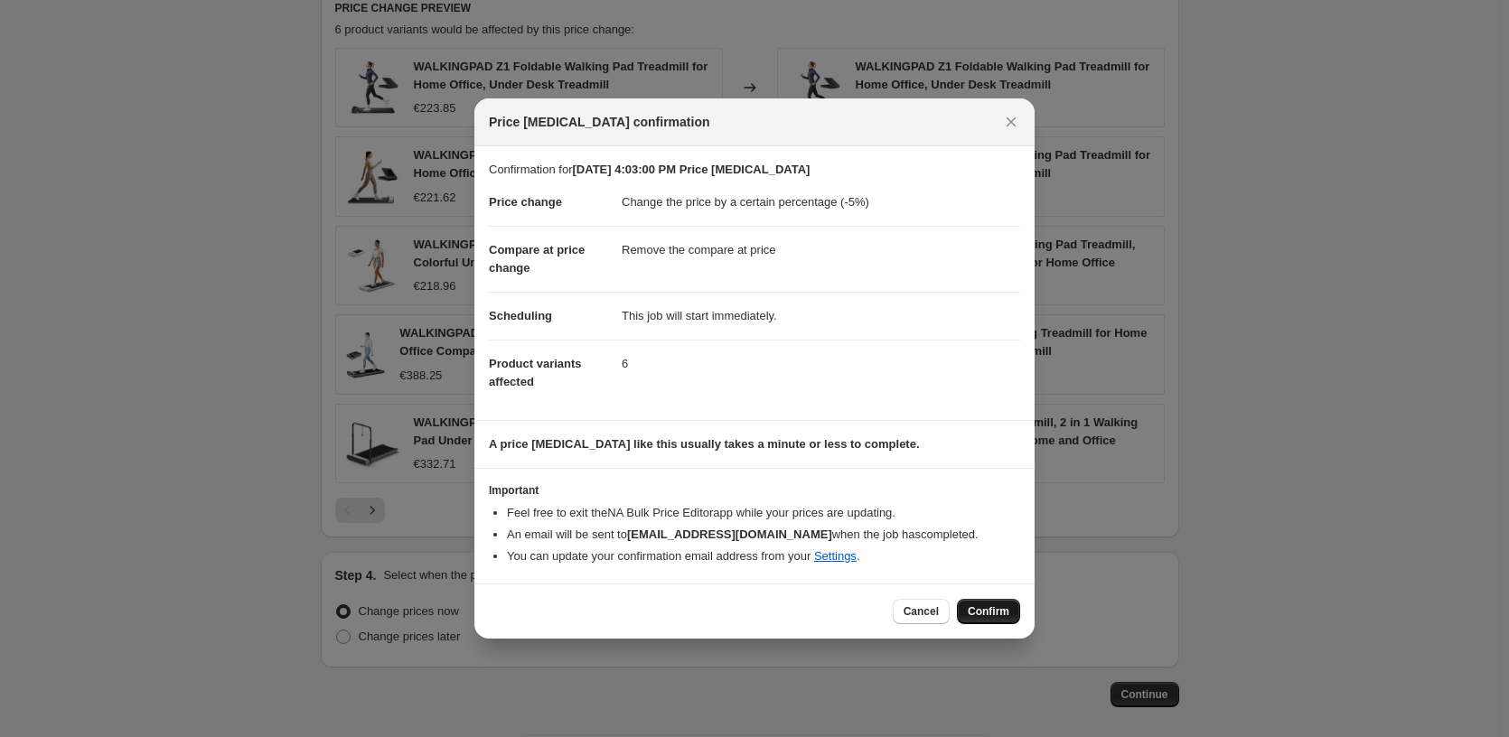
click at [971, 616] on span "Confirm" at bounding box center [989, 612] width 42 height 14
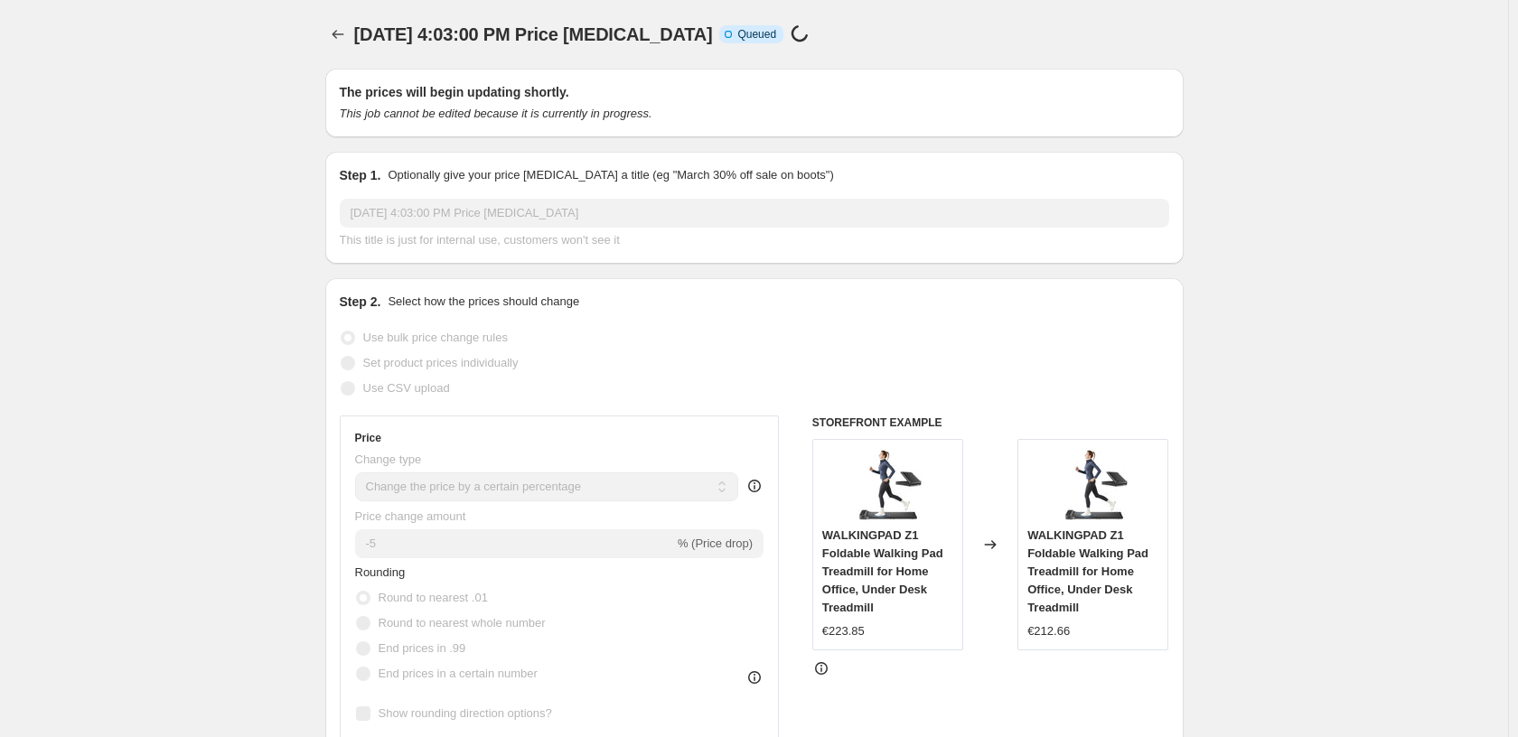
select select "percentage"
select select "remove"
select select "vendor"
